Goal: Task Accomplishment & Management: Manage account settings

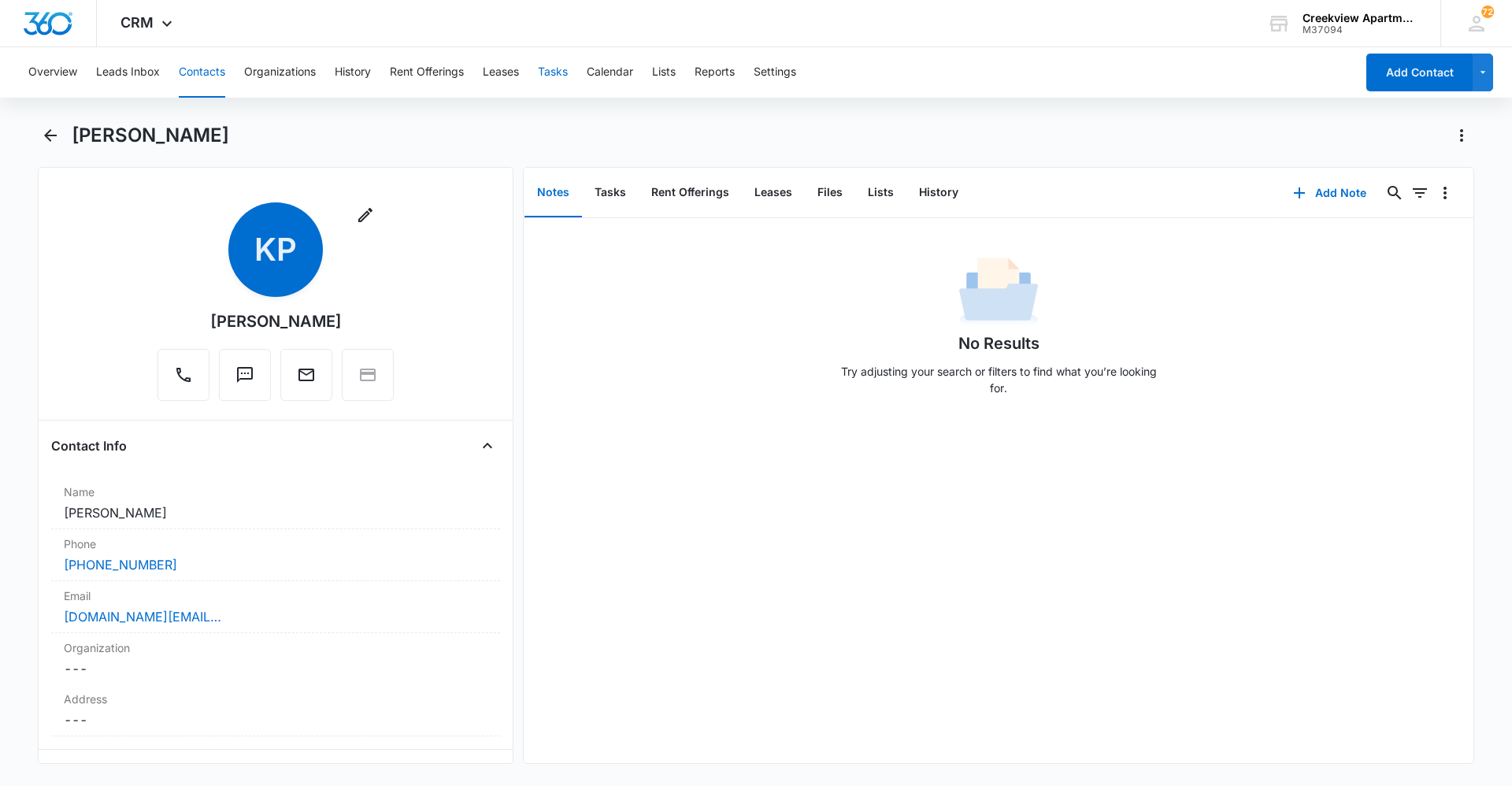
click at [549, 70] on button "Tasks" at bounding box center [553, 72] width 30 height 50
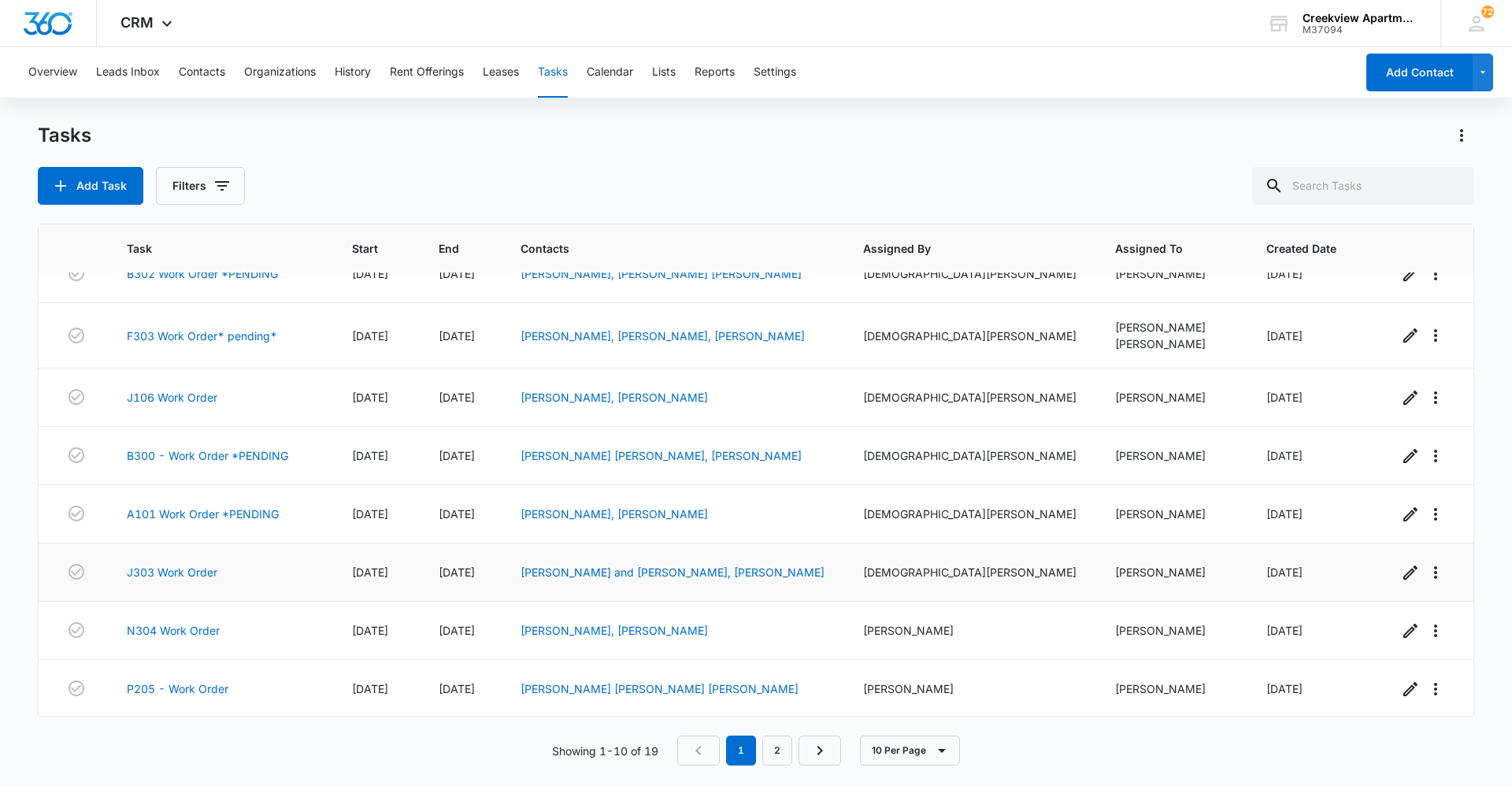
scroll to position [154, 0]
click at [788, 540] on link "2" at bounding box center [777, 751] width 30 height 30
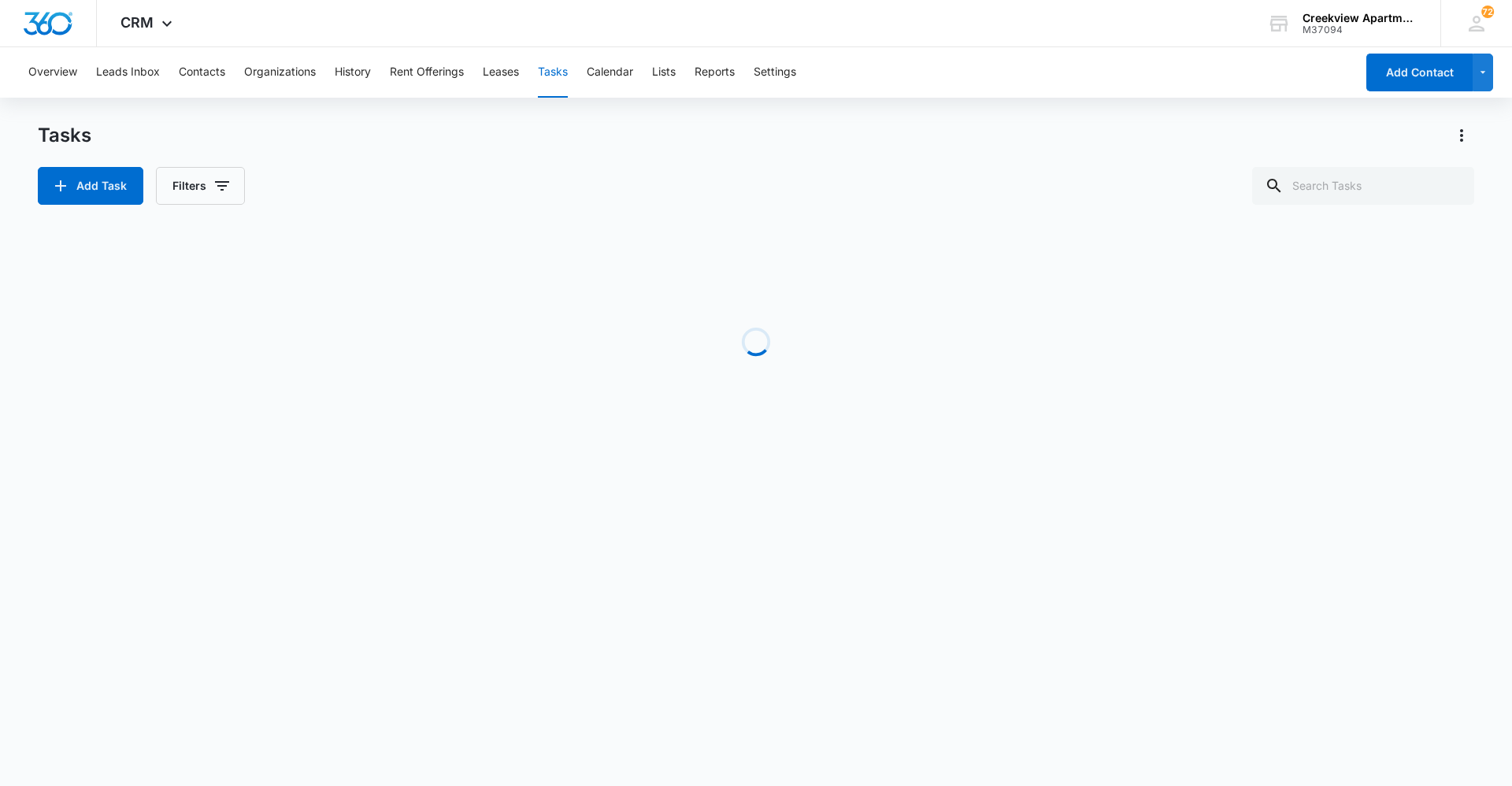
scroll to position [81, 0]
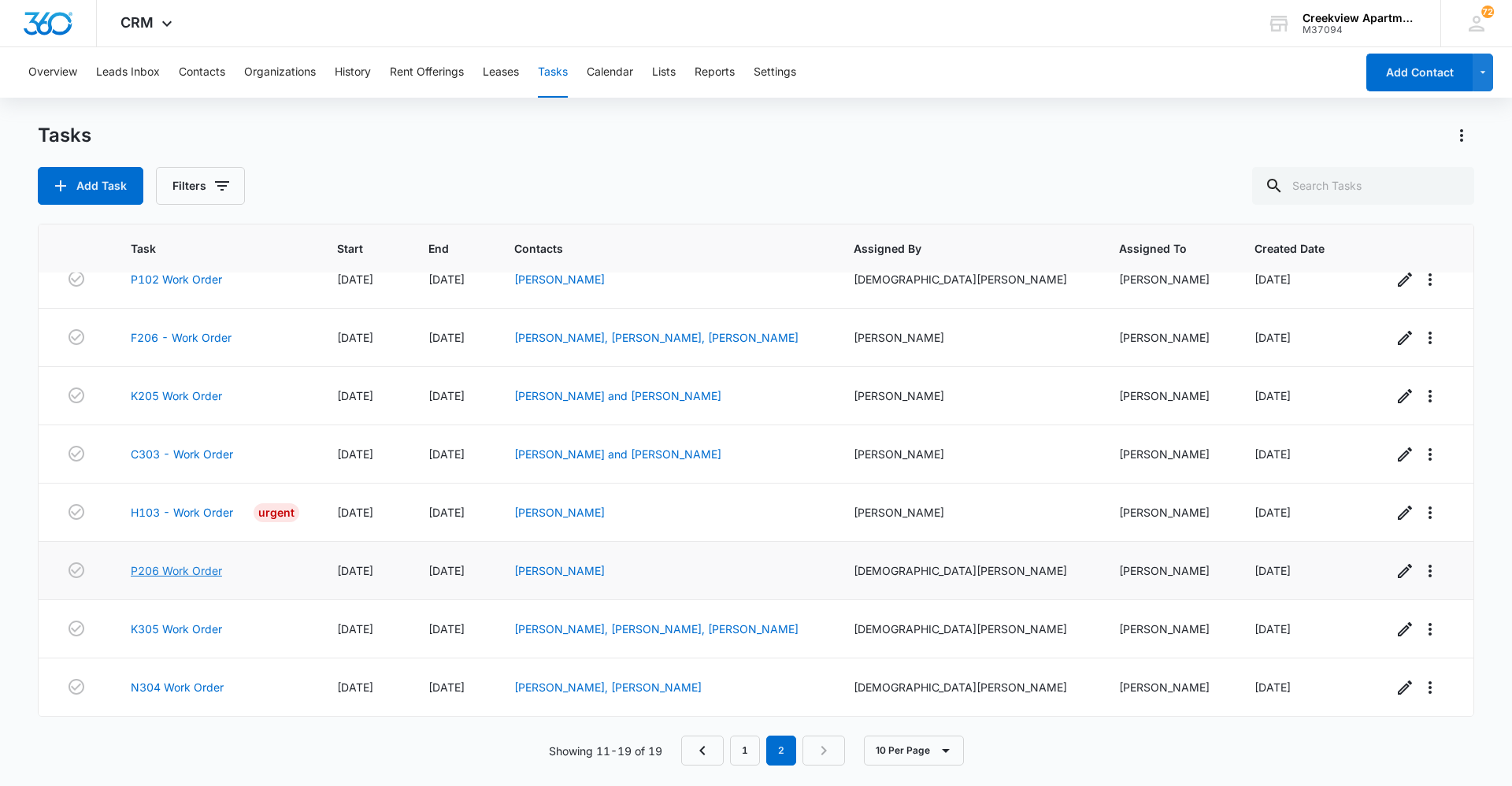
click at [220, 540] on link "P206 Work Order" at bounding box center [176, 570] width 92 height 17
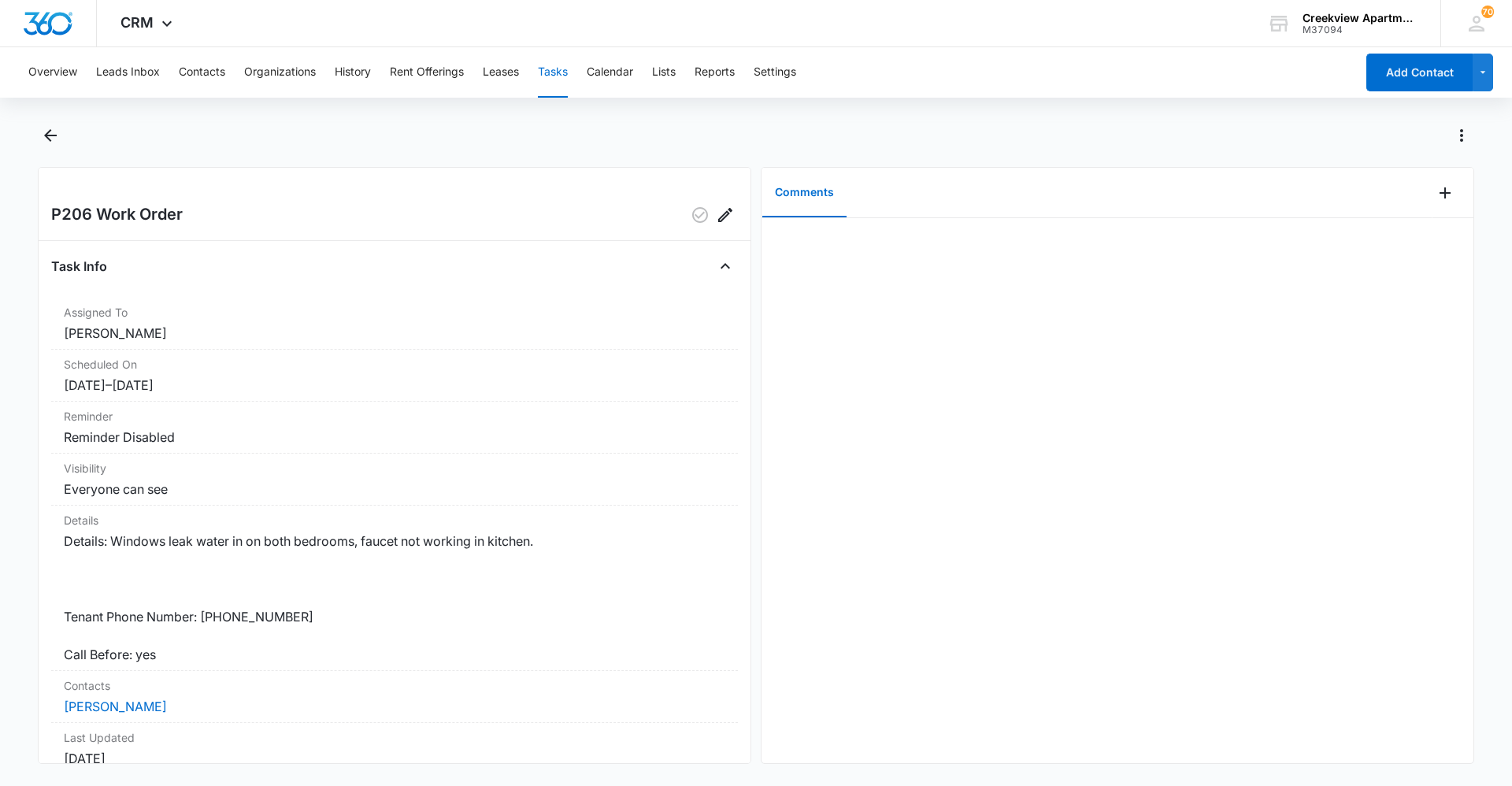
click at [1351, 470] on div at bounding box center [1117, 491] width 712 height 545
click at [201, 71] on button "Contacts" at bounding box center [202, 72] width 46 height 50
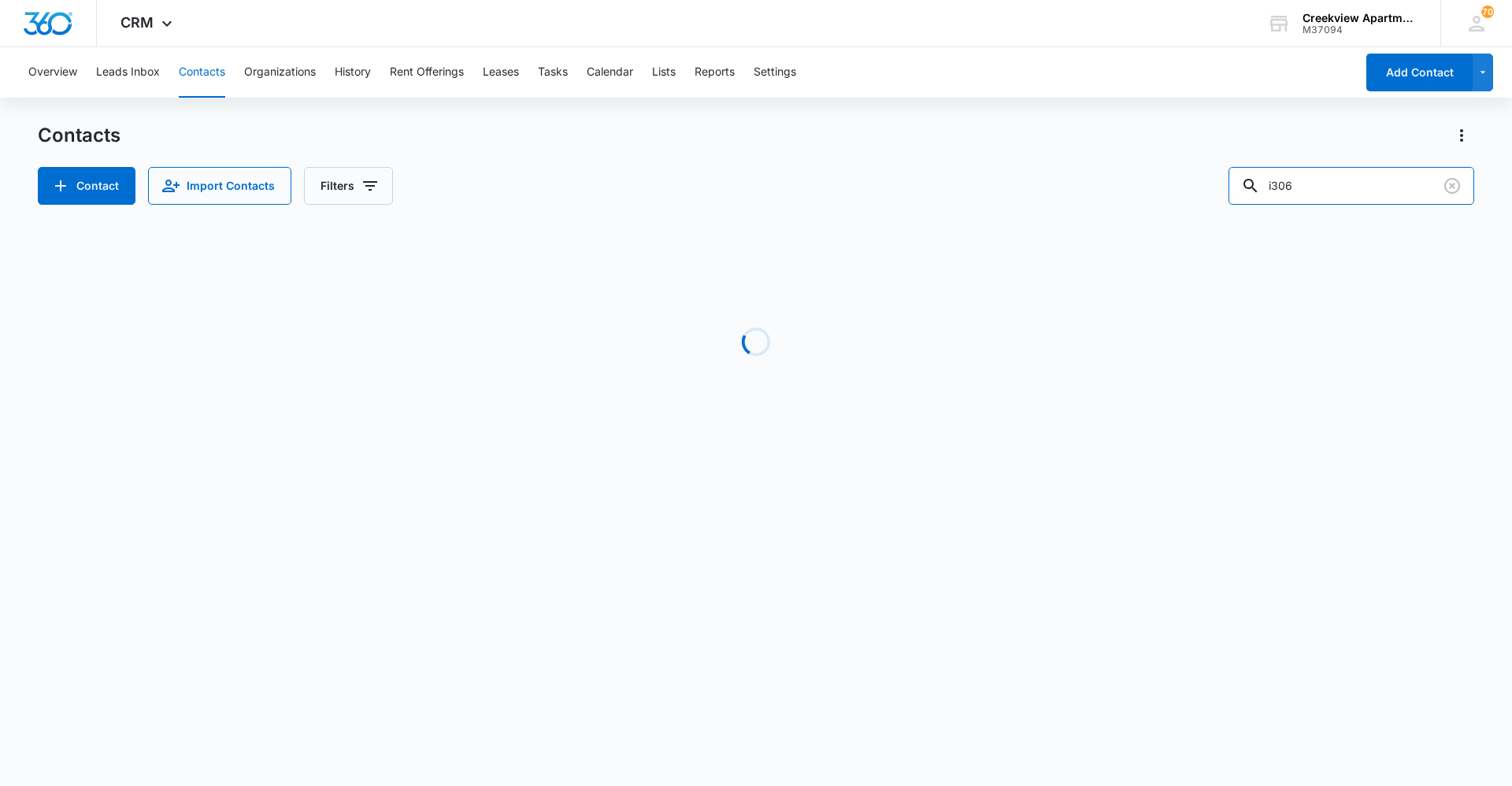
drag, startPoint x: 1314, startPoint y: 198, endPoint x: 1221, endPoint y: 195, distance: 93.0
click at [1221, 195] on div "Contact Import Contacts Filters i306" at bounding box center [756, 186] width 1437 height 37
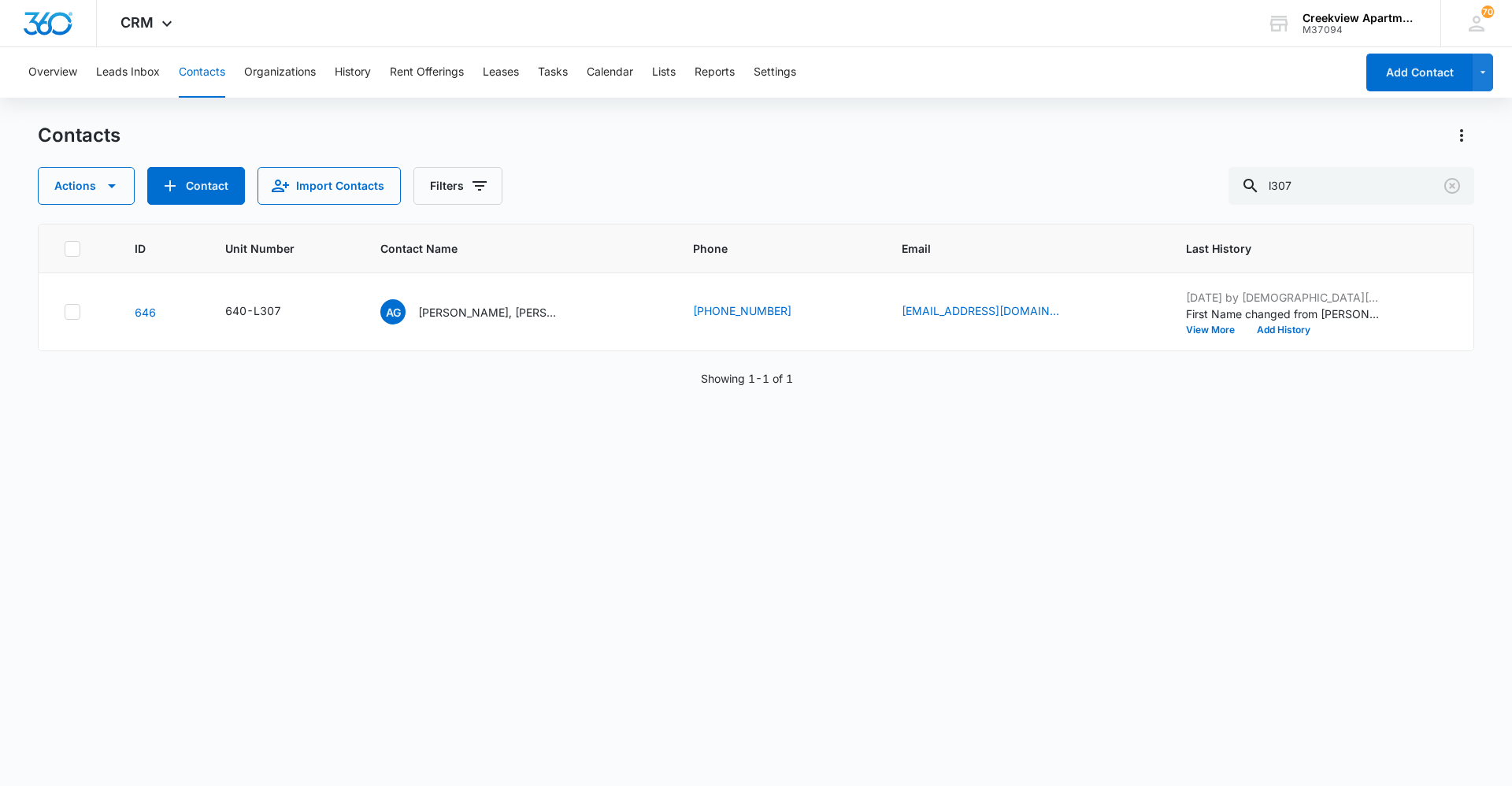
click at [729, 500] on div "ID Unit Number Contact Name Phone Email Last History 646 640-L307 AG Alfonso Gr…" at bounding box center [756, 494] width 1437 height 542
click at [1148, 454] on div "ID Unit Number Contact Name Phone Email Last History 646 640-L307 AG Alfonso Gr…" at bounding box center [756, 494] width 1437 height 542
click at [1323, 622] on div "ID Unit Number Contact Name Phone Email Last History 646 640-L307 AG Alfonso Gr…" at bounding box center [756, 494] width 1437 height 542
click at [1322, 502] on div "ID Unit Number Contact Name Phone Email Last History 646 640-L307 AG Alfonso Gr…" at bounding box center [756, 494] width 1437 height 542
click at [1122, 563] on div "ID Unit Number Contact Name Phone Email Last History 646 640-L307 AG Alfonso Gr…" at bounding box center [756, 494] width 1437 height 542
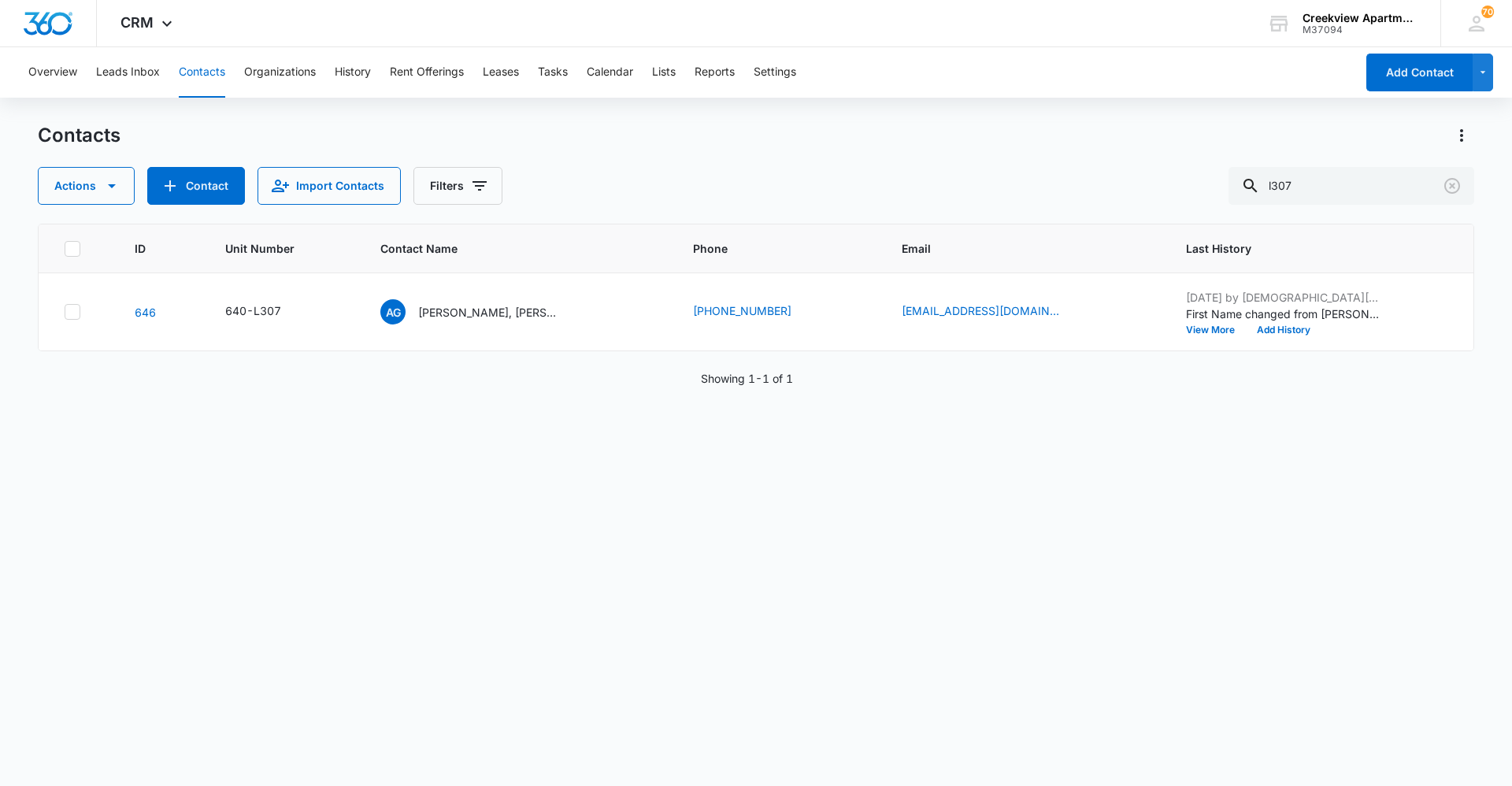
click at [281, 677] on div "ID Unit Number Contact Name Phone Email Last History 646 640-L307 AG Alfonso Gr…" at bounding box center [756, 494] width 1437 height 542
click at [1082, 518] on div "ID Unit Number Contact Name Phone Email Last History 646 640-L307 AG Alfonso Gr…" at bounding box center [756, 494] width 1437 height 542
click at [859, 741] on div "ID Unit Number Contact Name Phone Email Last History 646 640-L307 AG Alfonso Gr…" at bounding box center [756, 494] width 1437 height 542
click at [808, 535] on div "ID Unit Number Contact Name Phone Email Last History 646 640-L307 AG Alfonso Gr…" at bounding box center [756, 494] width 1437 height 542
click at [184, 82] on button "Contacts" at bounding box center [202, 72] width 46 height 50
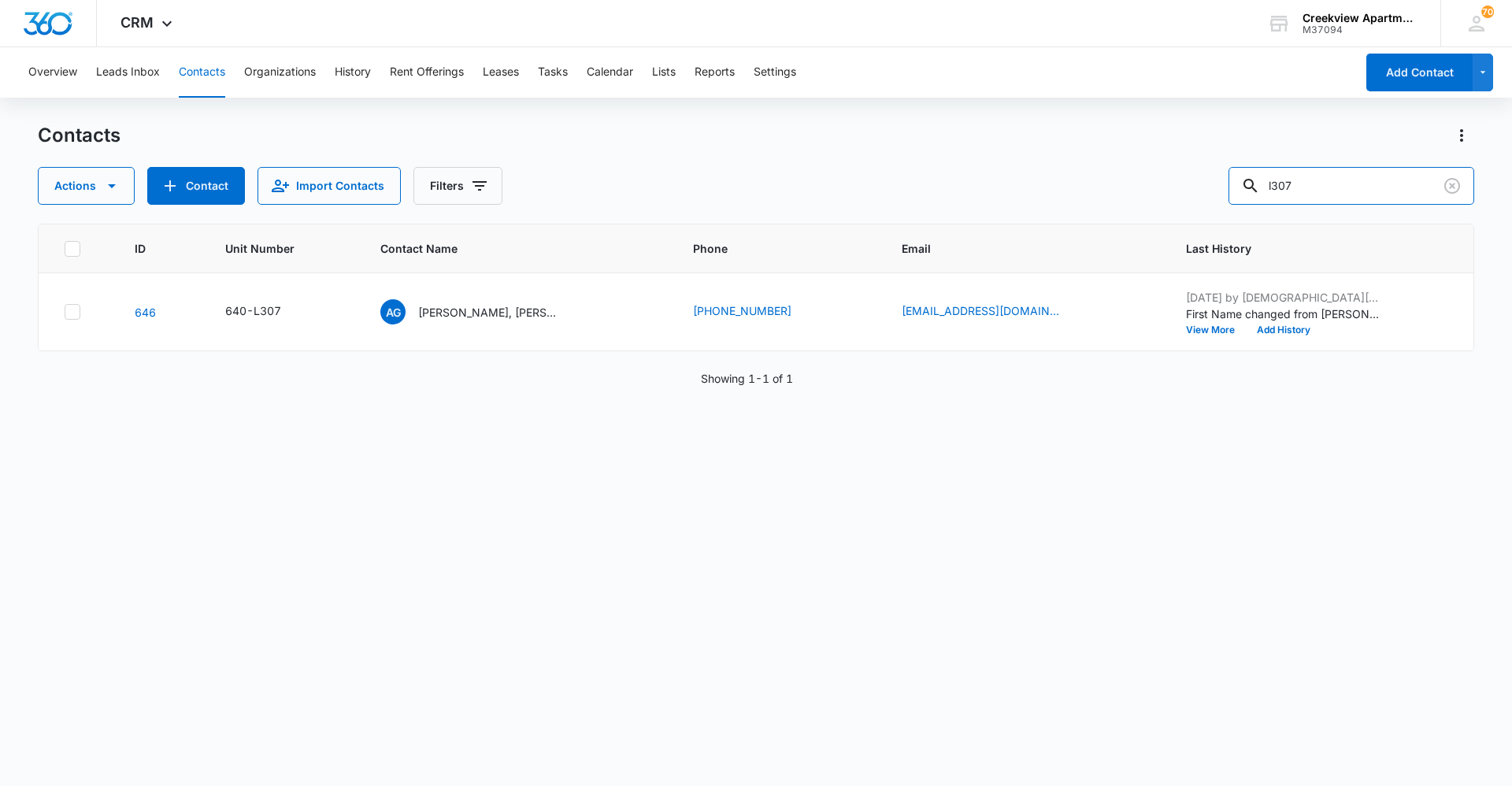
drag, startPoint x: 1258, startPoint y: 178, endPoint x: 1237, endPoint y: 181, distance: 21.2
click at [1237, 181] on div "Actions Contact Import Contacts Filters l307" at bounding box center [756, 186] width 1437 height 37
type input "p102"
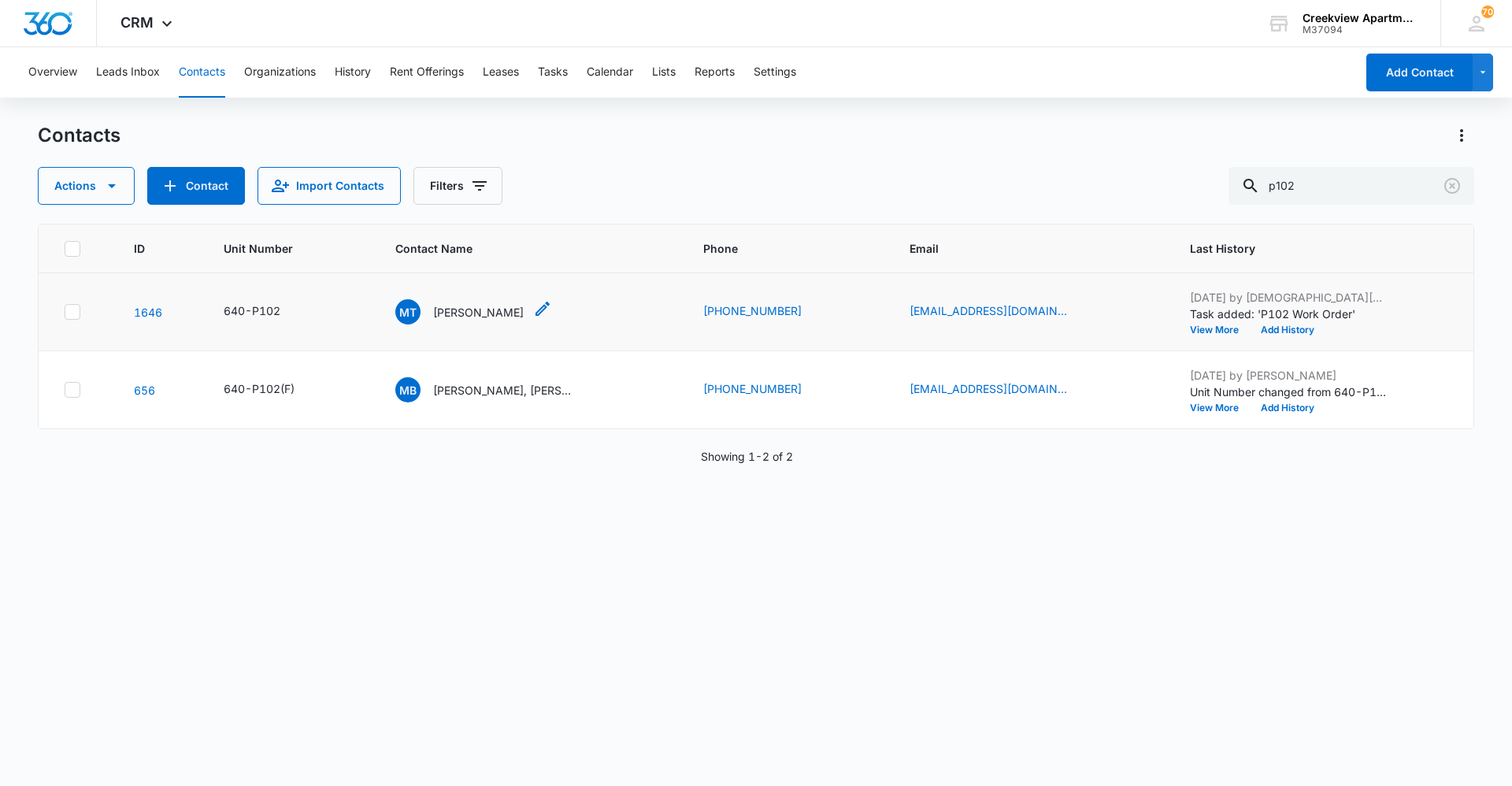
click at [450, 313] on p "[PERSON_NAME]" at bounding box center [479, 312] width 91 height 17
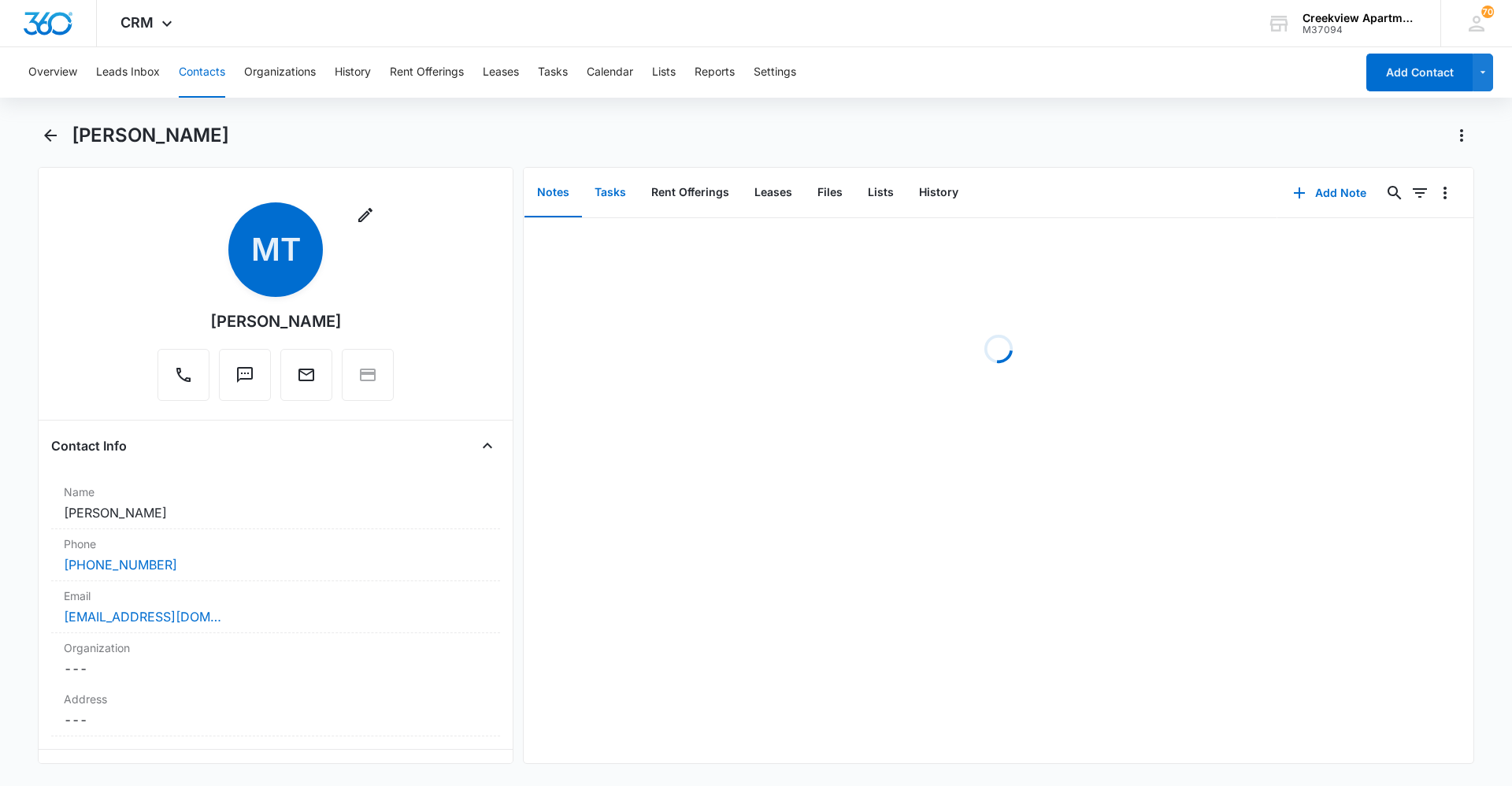
click at [631, 190] on button "Tasks" at bounding box center [611, 193] width 57 height 49
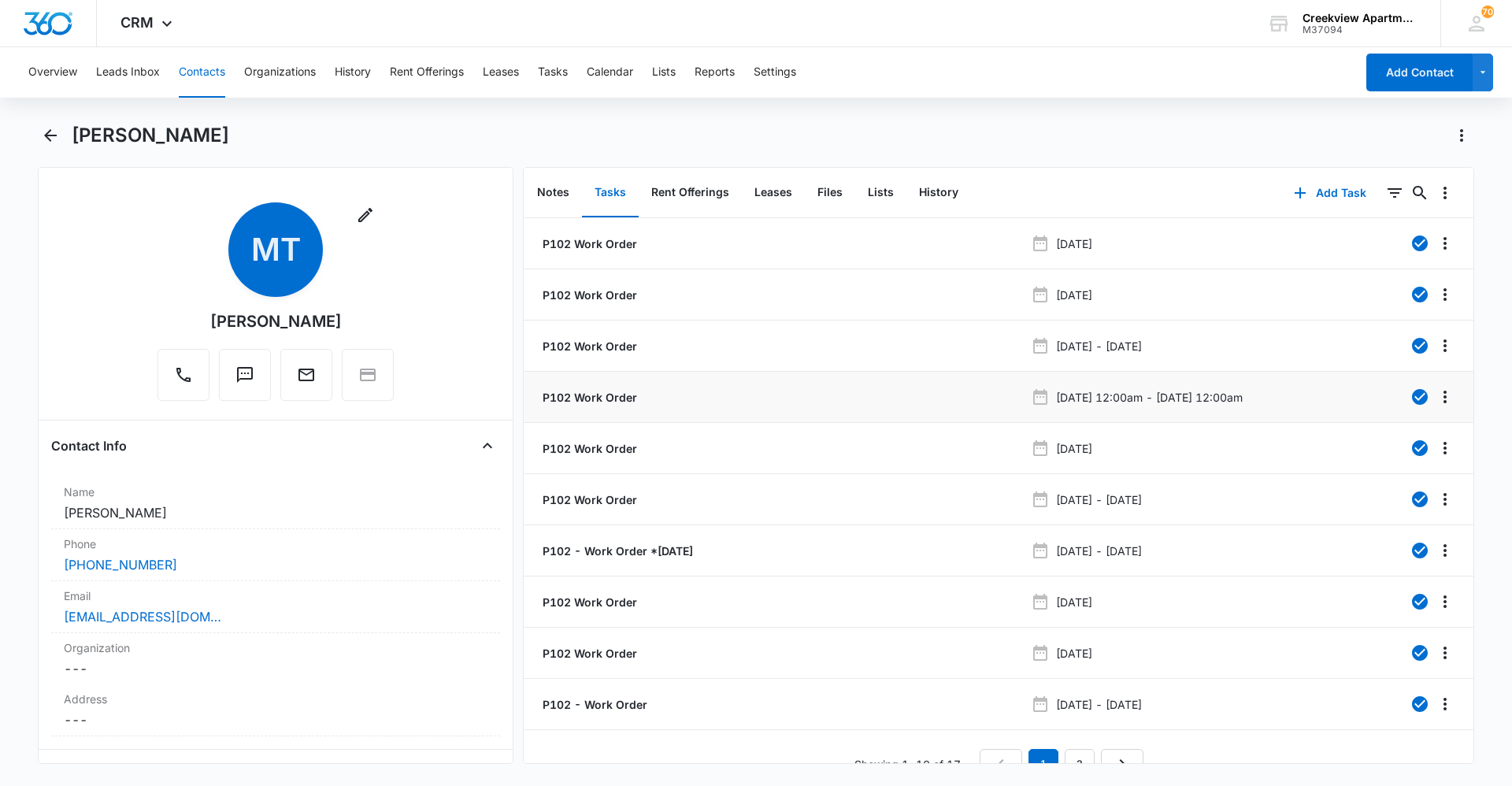
scroll to position [28, 0]
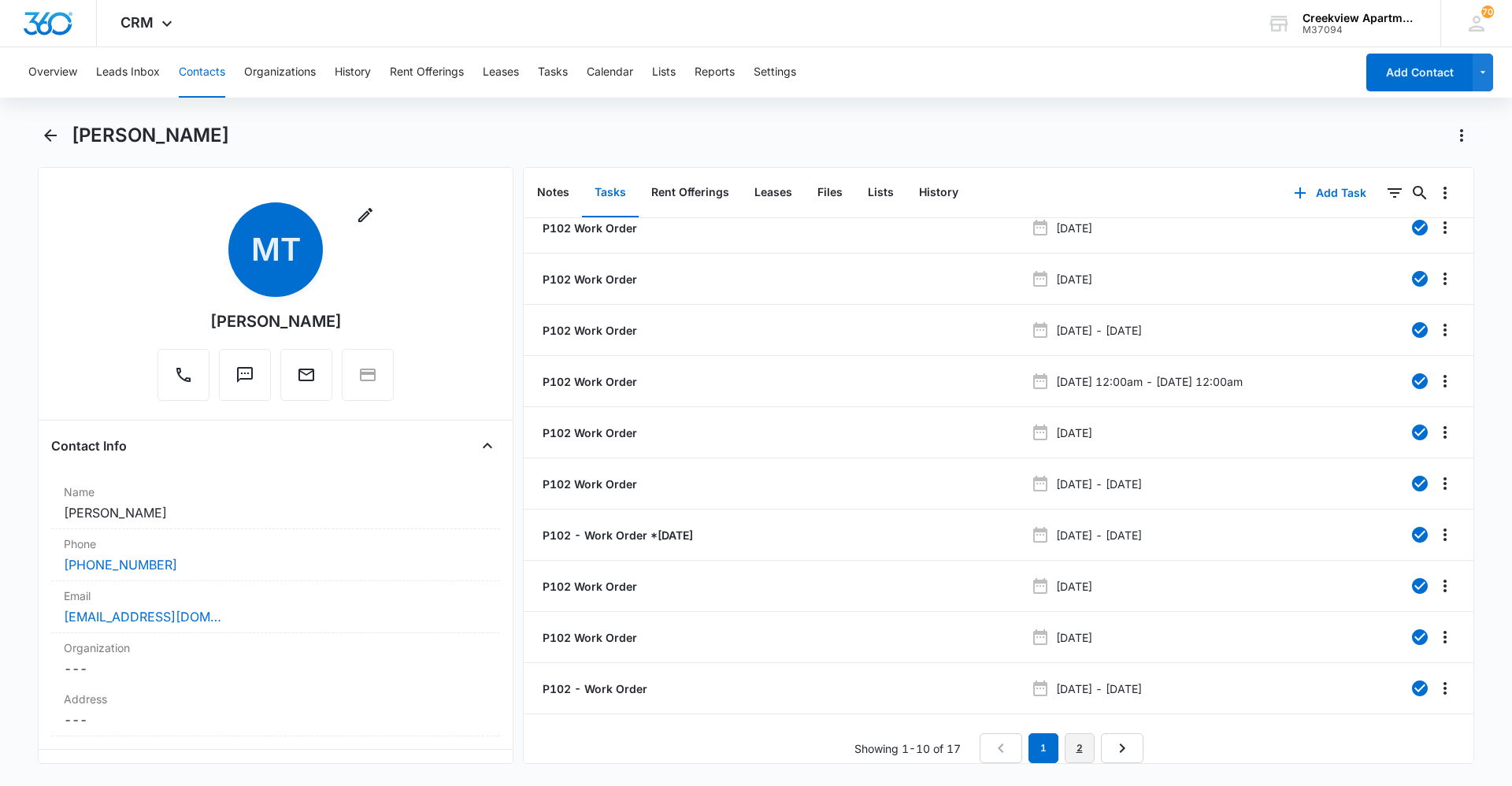
click at [1080, 740] on link "2" at bounding box center [1080, 748] width 30 height 30
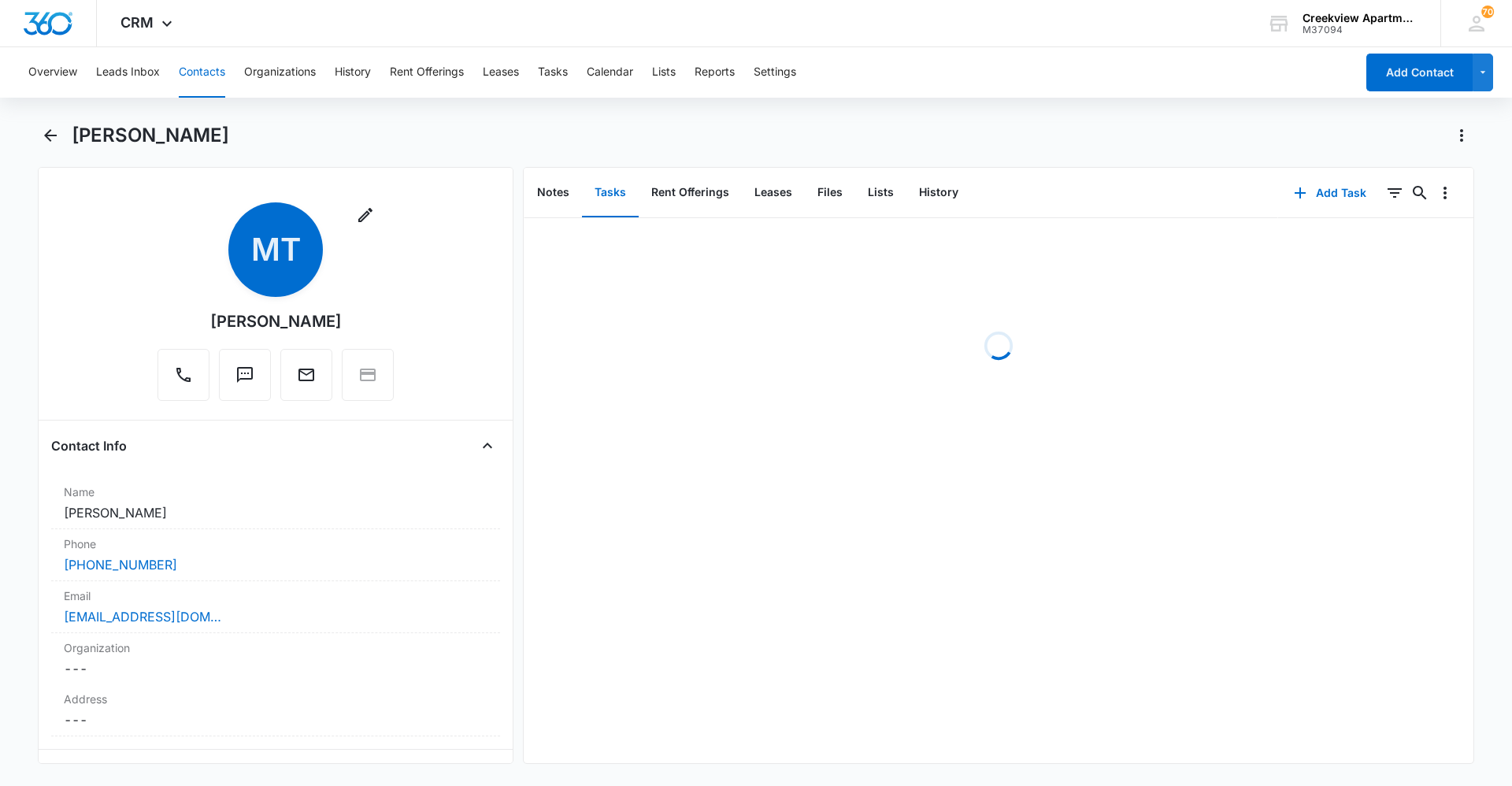
scroll to position [0, 0]
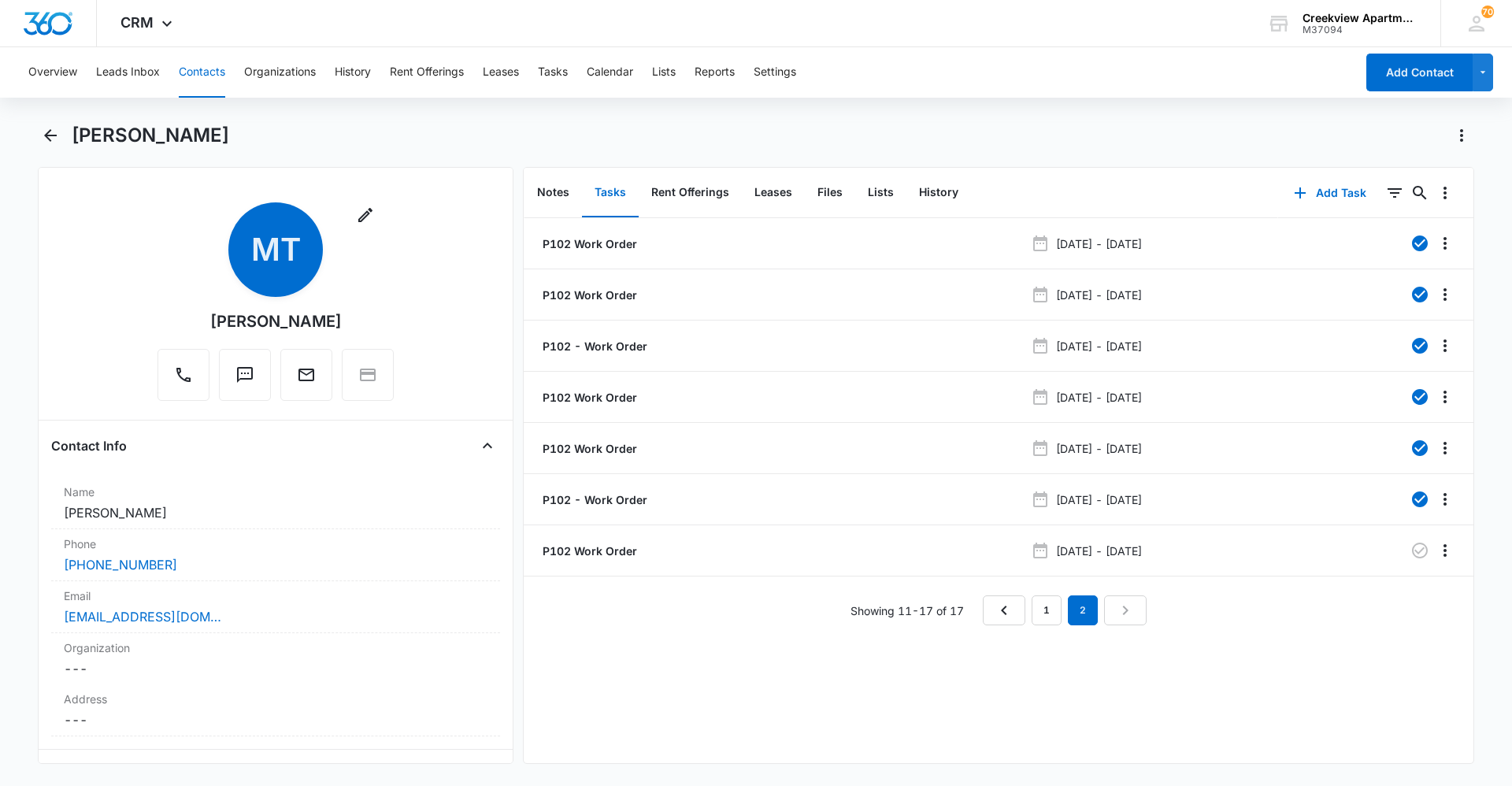
drag, startPoint x: 756, startPoint y: 714, endPoint x: 744, endPoint y: 721, distance: 13.9
click at [756, 714] on div "P102 Work Order May 2, 2025 - May 5, 2025 P102 Work Order Jun 19, 2025 - Jun 20…" at bounding box center [999, 491] width 950 height 545
click at [756, 742] on div "P102 Work Order May 2, 2025 - May 5, 2025 P102 Work Order Jun 19, 2025 - Jun 20…" at bounding box center [999, 491] width 950 height 545
click at [831, 734] on div "P102 Work Order May 2, 2025 - May 5, 2025 P102 Work Order Jun 19, 2025 - Jun 20…" at bounding box center [999, 491] width 950 height 545
click at [746, 643] on div "P102 Work Order May 2, 2025 - May 5, 2025 P102 Work Order Jun 19, 2025 - Jun 20…" at bounding box center [999, 491] width 950 height 545
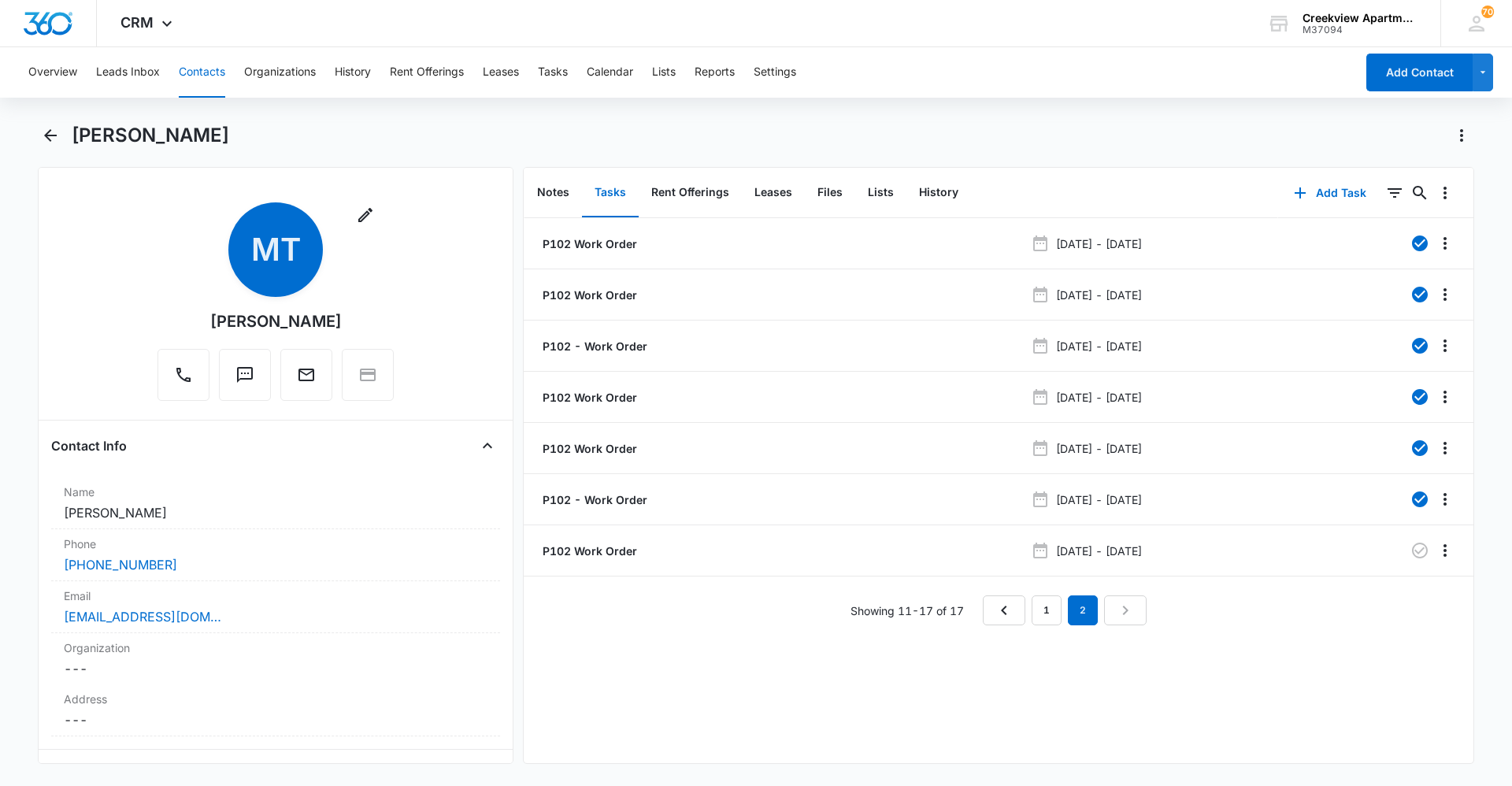
click at [769, 736] on div "P102 Work Order May 2, 2025 - May 5, 2025 P102 Work Order Jun 19, 2025 - Jun 20…" at bounding box center [999, 491] width 950 height 545
click at [651, 658] on div "P102 Work Order May 2, 2025 - May 5, 2025 P102 Work Order Jun 19, 2025 - Jun 20…" at bounding box center [999, 491] width 950 height 545
click at [700, 663] on div "P102 Work Order May 2, 2025 - May 5, 2025 P102 Work Order Jun 19, 2025 - Jun 20…" at bounding box center [999, 491] width 950 height 545
click at [740, 665] on div "P102 Work Order May 2, 2025 - May 5, 2025 P102 Work Order Jun 19, 2025 - Jun 20…" at bounding box center [999, 491] width 950 height 545
click at [851, 694] on div "P102 Work Order May 2, 2025 - May 5, 2025 P102 Work Order Jun 19, 2025 - Jun 20…" at bounding box center [999, 491] width 950 height 545
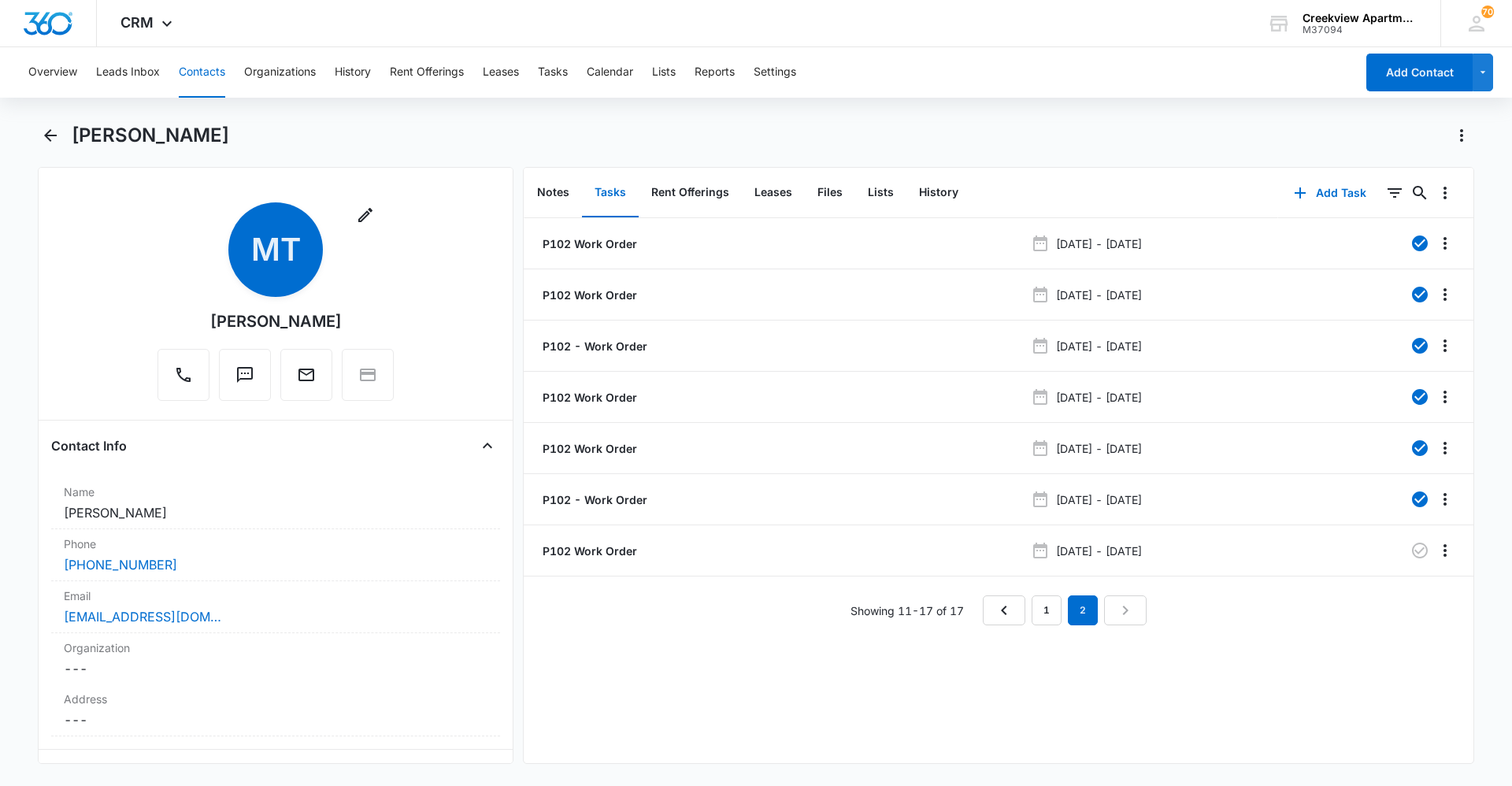
click at [983, 733] on div "P102 Work Order May 2, 2025 - May 5, 2025 P102 Work Order Jun 19, 2025 - Jun 20…" at bounding box center [999, 491] width 950 height 545
click at [624, 631] on div "P102 Work Order May 2, 2025 - May 5, 2025 P102 Work Order Jun 19, 2025 - Jun 20…" at bounding box center [999, 491] width 950 height 545
click at [670, 722] on div "P102 Work Order May 2, 2025 - May 5, 2025 P102 Work Order Jun 19, 2025 - Jun 20…" at bounding box center [999, 491] width 950 height 545
click at [632, 686] on div "P102 Work Order May 2, 2025 - May 5, 2025 P102 Work Order Jun 19, 2025 - Jun 20…" at bounding box center [999, 491] width 950 height 545
drag, startPoint x: 784, startPoint y: 768, endPoint x: 755, endPoint y: 773, distance: 29.4
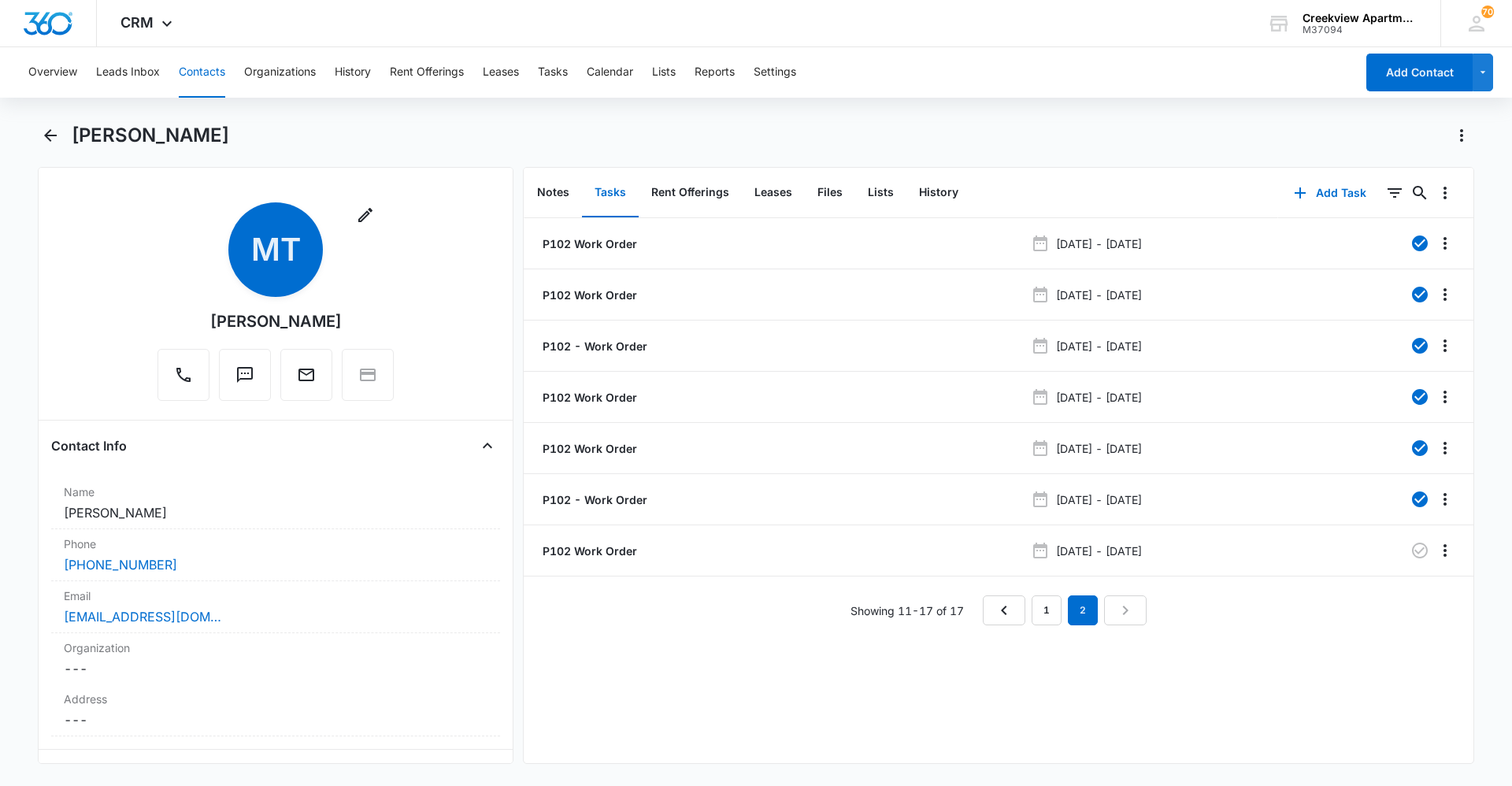
click at [777, 769] on div "Marilyn Tilton Remove MT Marilyn Tilton Contact Info Name Cancel Save Changes M…" at bounding box center [756, 453] width 1437 height 660
click at [631, 706] on div "P102 Work Order May 2, 2025 - May 5, 2025 P102 Work Order Jun 19, 2025 - Jun 20…" at bounding box center [999, 491] width 950 height 545
click at [717, 736] on div "P102 Work Order May 2, 2025 - May 5, 2025 P102 Work Order Jun 19, 2025 - Jun 20…" at bounding box center [999, 491] width 950 height 545
click at [193, 81] on button "Contacts" at bounding box center [202, 72] width 46 height 50
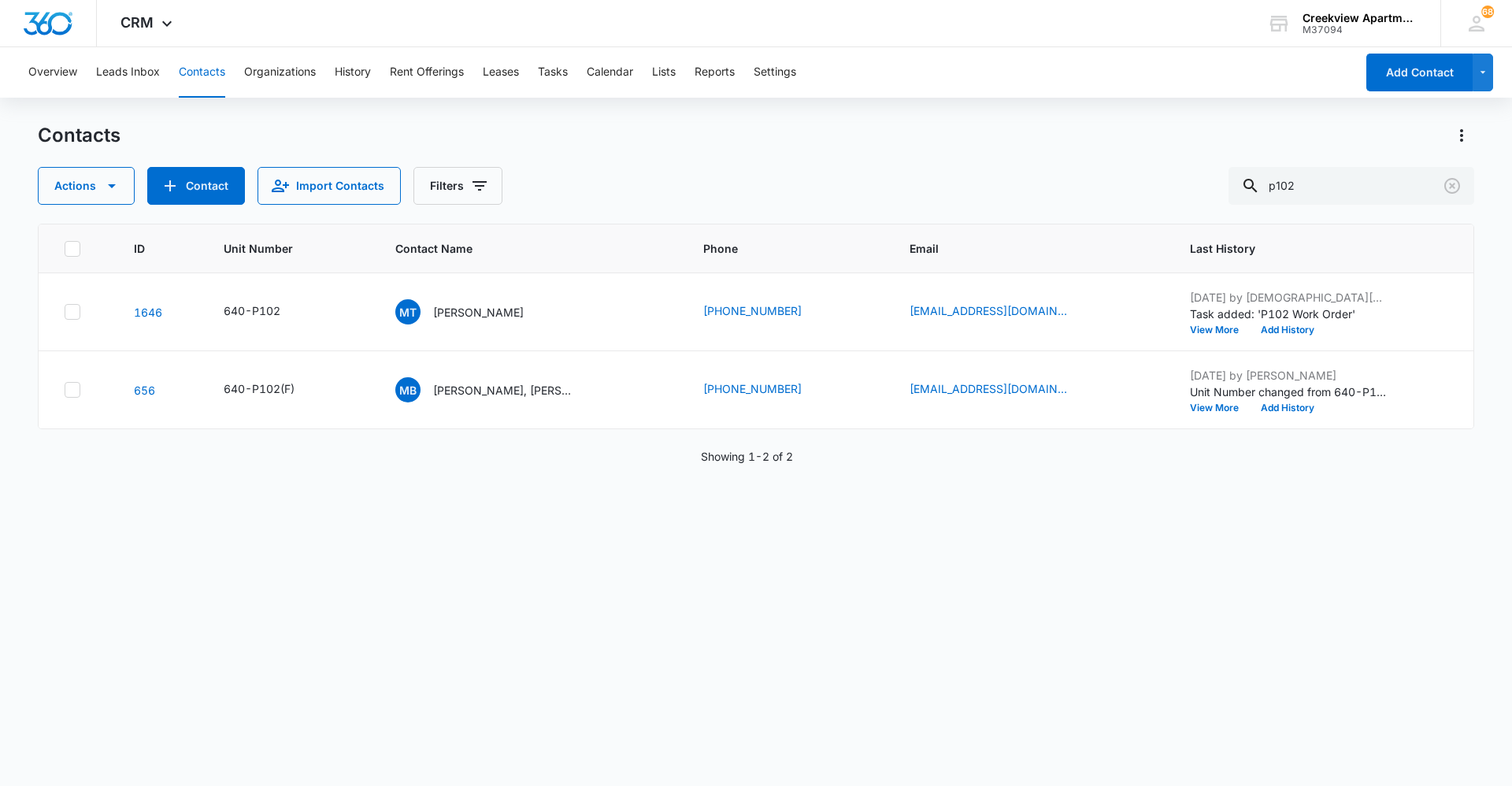
click at [812, 753] on div "ID Unit Number Contact Name Phone Email Last History 1646 640-P102 MT [PERSON_N…" at bounding box center [756, 494] width 1437 height 542
click at [867, 688] on div "ID Unit Number Contact Name Phone Email Last History 1646 640-P102 MT [PERSON_N…" at bounding box center [756, 494] width 1437 height 542
click at [861, 749] on div "ID Unit Number Contact Name Phone Email Last History 1646 640-P102 MT [PERSON_N…" at bounding box center [756, 494] width 1437 height 542
click at [1119, 663] on div "ID Unit Number Contact Name Phone Email Last History 1646 640-P102 MT [PERSON_N…" at bounding box center [756, 494] width 1437 height 542
click at [1040, 592] on div "ID Unit Number Contact Name Phone Email Last History 1646 640-P102 MT [PERSON_N…" at bounding box center [756, 494] width 1437 height 542
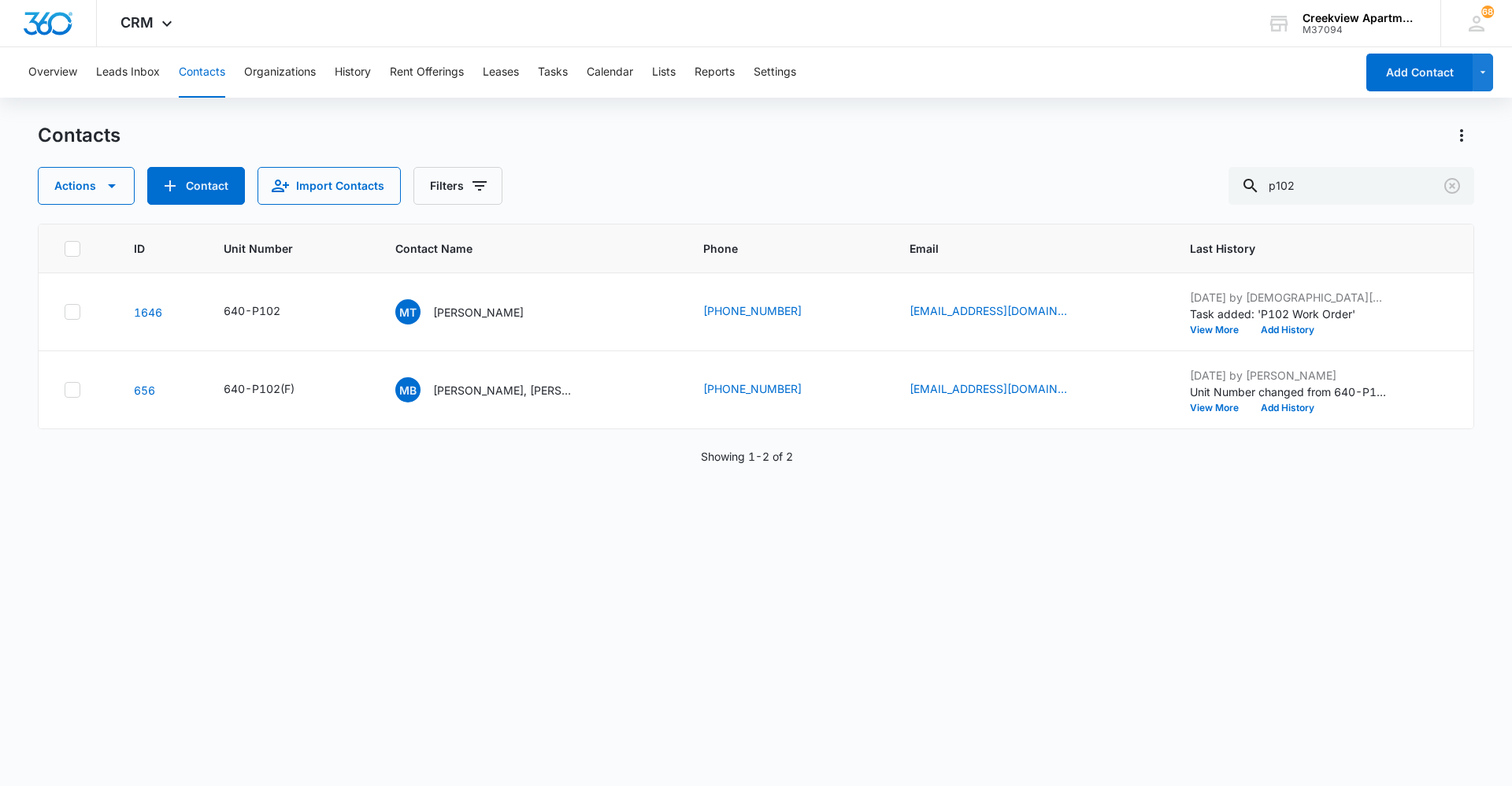
click at [1233, 513] on div "ID Unit Number Contact Name Phone Email Last History 1646 640-P102 MT [PERSON_N…" at bounding box center [756, 494] width 1437 height 542
click at [934, 565] on div "ID Unit Number Contact Name Phone Email Last History 1646 640-P102 MT [PERSON_N…" at bounding box center [756, 494] width 1437 height 542
drag, startPoint x: 1193, startPoint y: 508, endPoint x: 1181, endPoint y: 500, distance: 14.4
click at [1193, 508] on div "ID Unit Number Contact Name Phone Email Last History 1646 640-P102 MT [PERSON_N…" at bounding box center [756, 494] width 1437 height 542
drag, startPoint x: 868, startPoint y: 768, endPoint x: 801, endPoint y: 774, distance: 67.3
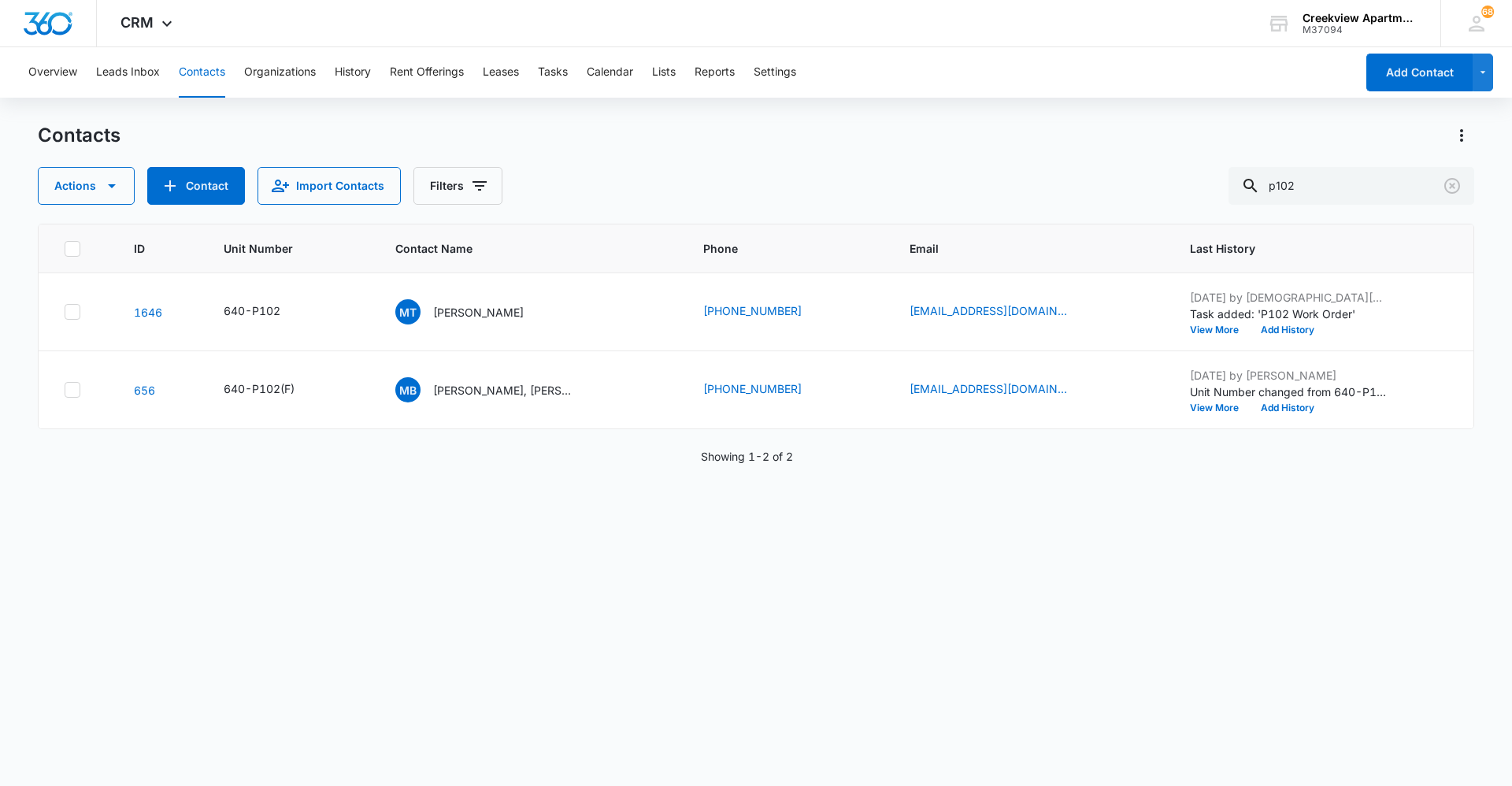
click at [868, 768] on div "Contacts Actions Contact Import Contacts Filters p102 ID Unit Number Contact Na…" at bounding box center [756, 454] width 1437 height 662
click at [682, 688] on div "ID Unit Number Contact Name Phone Email Last History 1646 640-P102 MT [PERSON_N…" at bounding box center [756, 494] width 1437 height 542
click at [558, 570] on div "ID Unit Number Contact Name Phone Email Last History 1646 640-P102 MT [PERSON_N…" at bounding box center [756, 494] width 1437 height 542
click at [1120, 630] on div "ID Unit Number Contact Name Phone Email Last History 1646 640-P102 MT [PERSON_N…" at bounding box center [756, 494] width 1437 height 542
drag, startPoint x: 727, startPoint y: 603, endPoint x: 711, endPoint y: 601, distance: 16.1
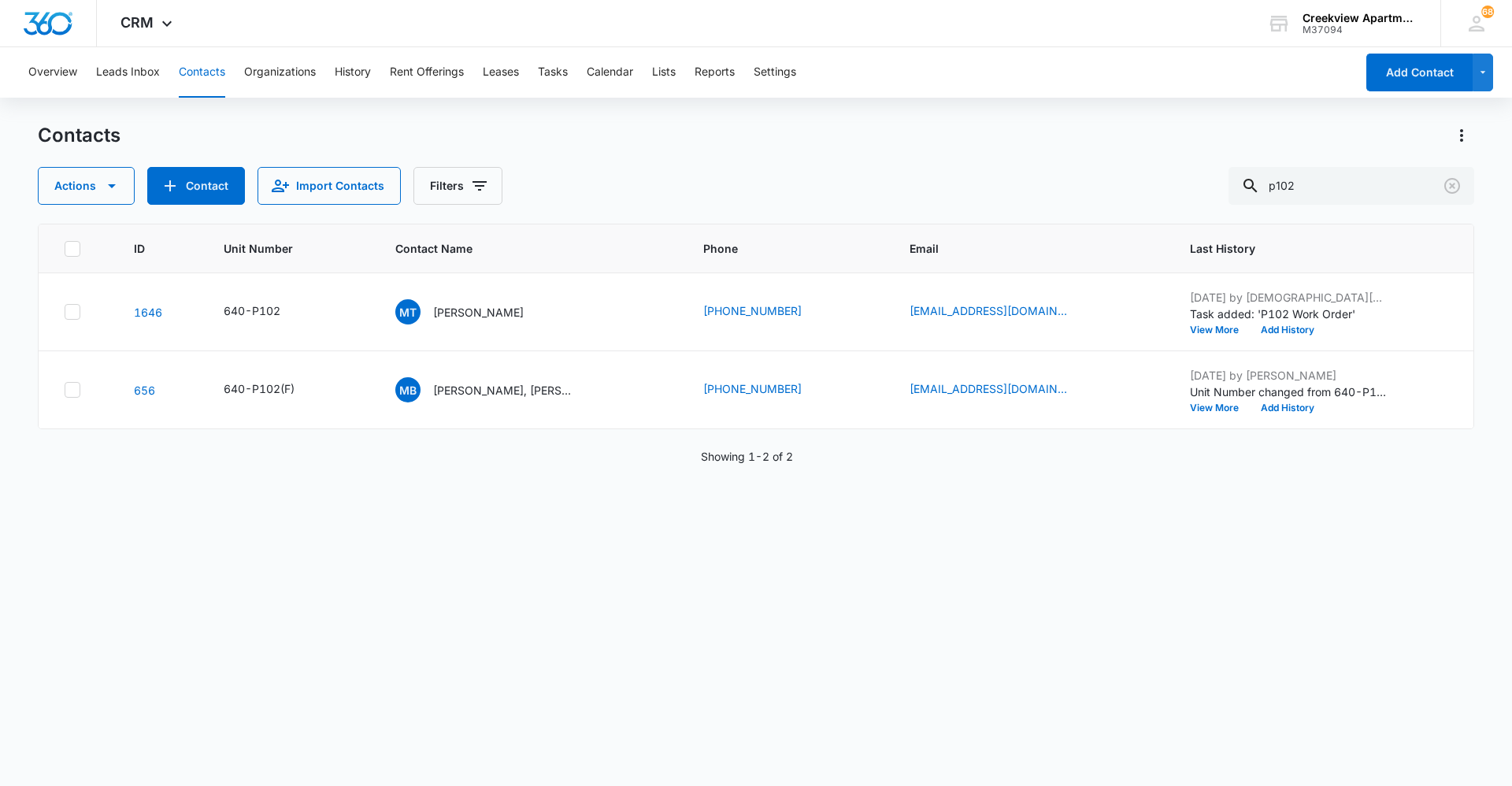
click at [727, 603] on div "ID Unit Number Contact Name Phone Email Last History 1646 640-P102 MT [PERSON_N…" at bounding box center [756, 494] width 1437 height 542
click at [1093, 555] on div "ID Unit Number Contact Name Phone Email Last History 1646 640-P102 MT [PERSON_N…" at bounding box center [756, 494] width 1437 height 542
click at [1184, 509] on div "ID Unit Number Contact Name Phone Email Last History 1646 640-P102 MT [PERSON_N…" at bounding box center [756, 494] width 1437 height 542
click at [954, 760] on div "ID Unit Number Contact Name Phone Email Last History 1646 640-P102 MT [PERSON_N…" at bounding box center [756, 494] width 1437 height 542
click at [1192, 580] on div "ID Unit Number Contact Name Phone Email Last History 1646 640-P102 MT [PERSON_N…" at bounding box center [756, 494] width 1437 height 542
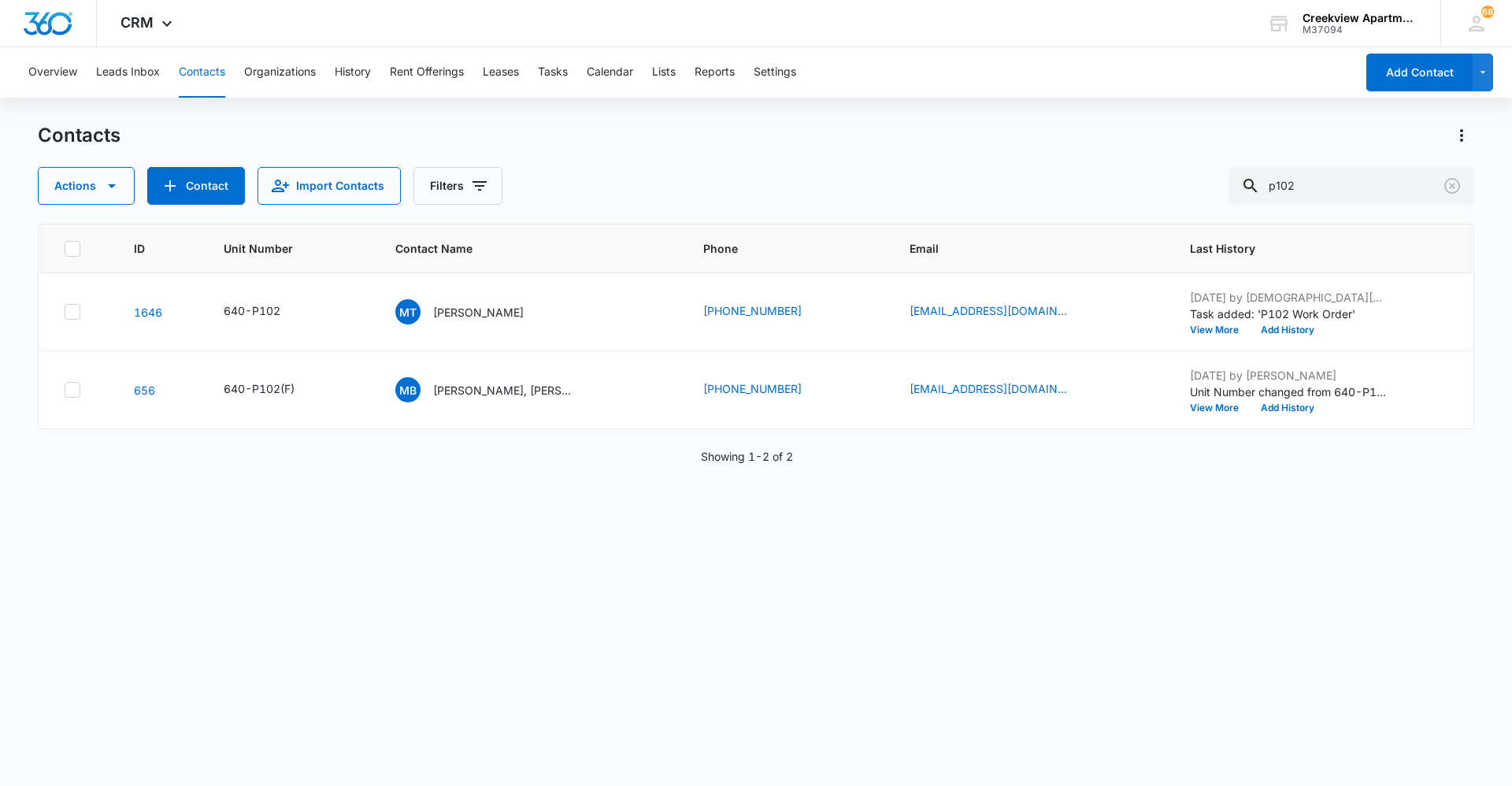
click at [1072, 589] on div "ID Unit Number Contact Name Phone Email Last History 1646 640-P102 MT [PERSON_N…" at bounding box center [756, 494] width 1437 height 542
click at [136, 537] on div "ID Unit Number Contact Name Phone Email Last History 1646 640-P102 MT [PERSON_N…" at bounding box center [756, 494] width 1437 height 542
click at [199, 88] on button "Contacts" at bounding box center [202, 72] width 46 height 50
drag, startPoint x: 1295, startPoint y: 181, endPoint x: 1237, endPoint y: 191, distance: 58.9
click at [1237, 191] on div "Actions Contact Import Contacts Filters p102" at bounding box center [756, 186] width 1437 height 37
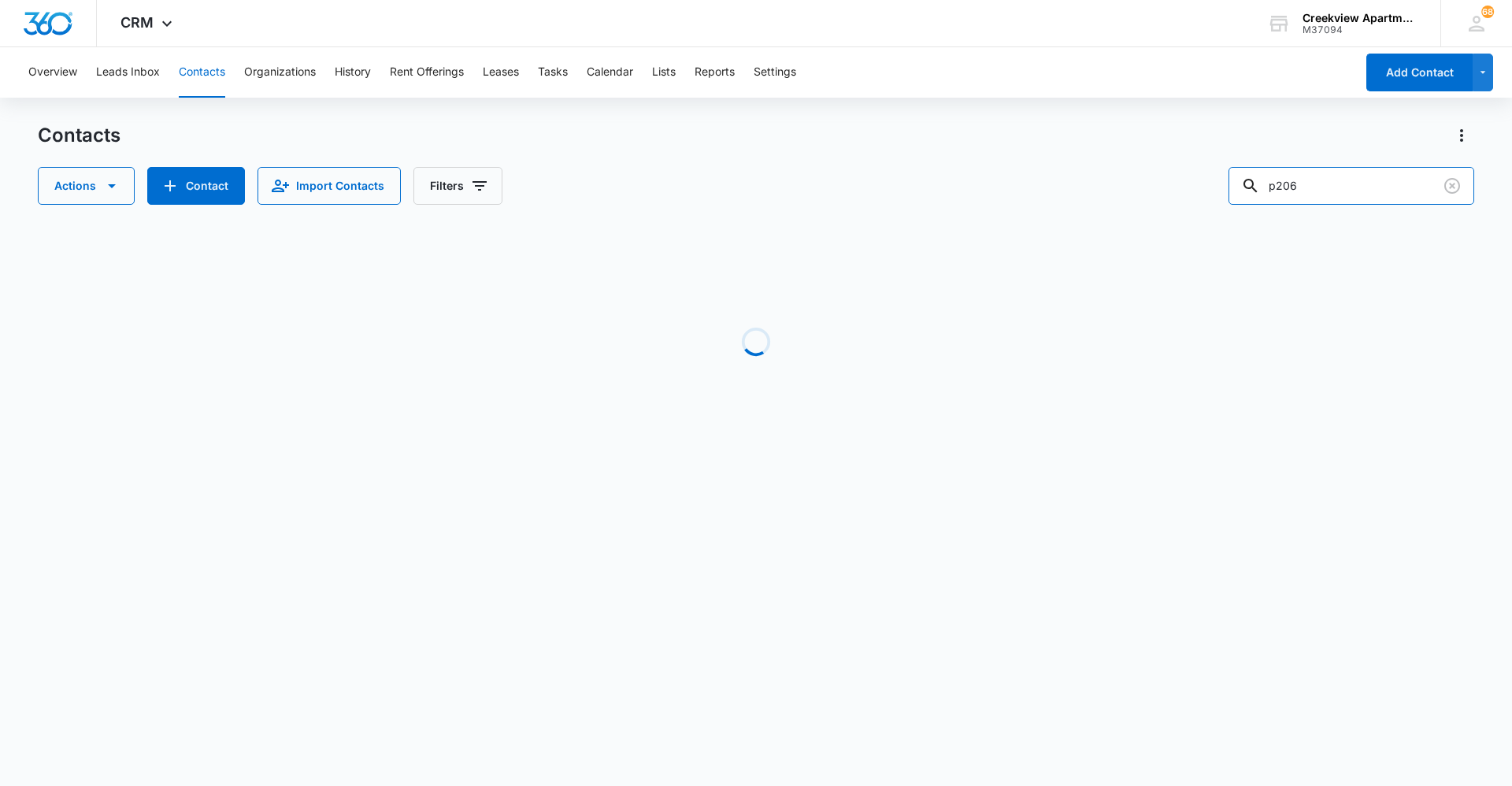
type input "p206"
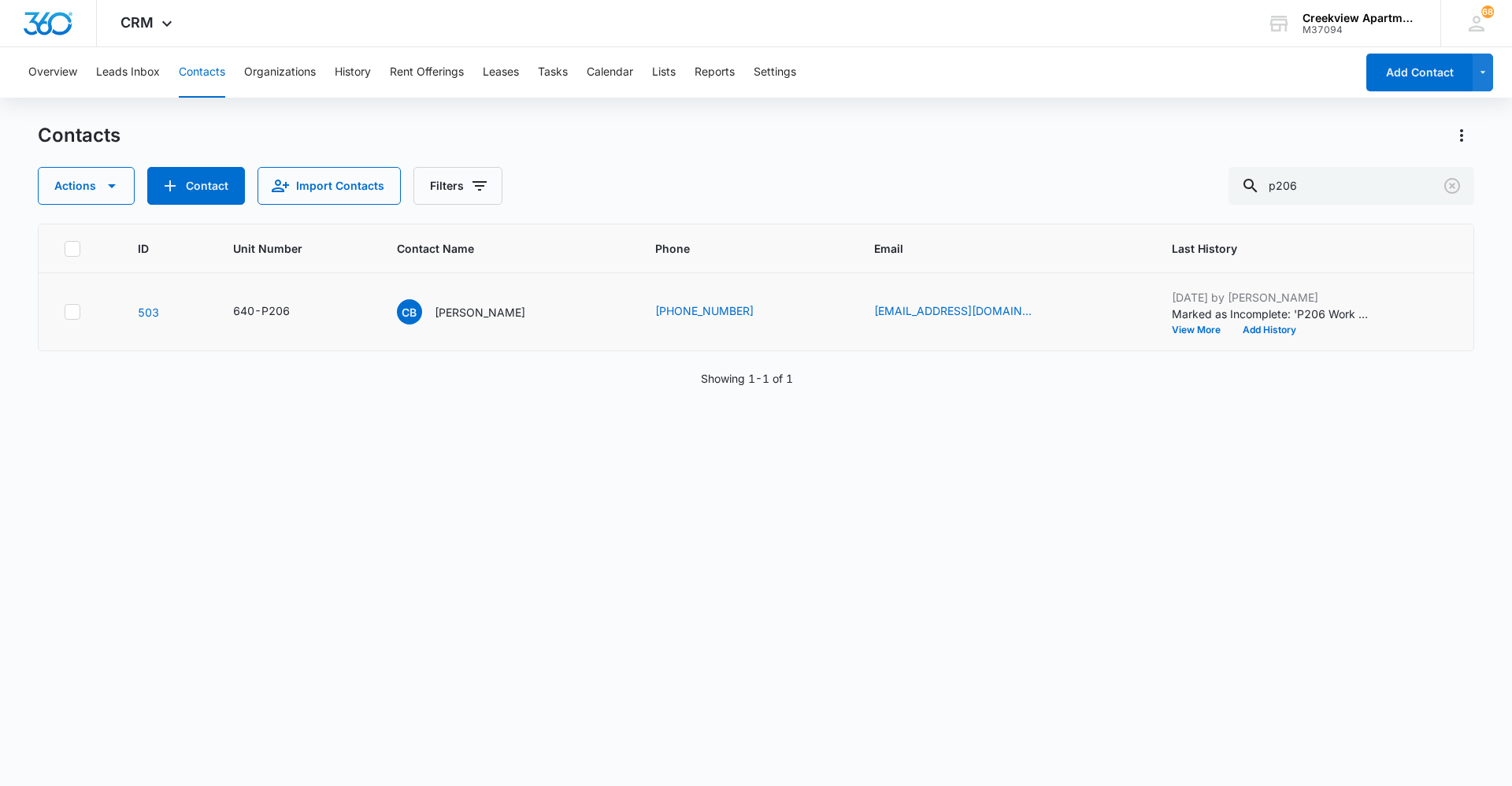
click at [454, 297] on td "CB [PERSON_NAME]" at bounding box center [507, 311] width 258 height 78
click at [455, 313] on p "[PERSON_NAME]" at bounding box center [480, 312] width 91 height 17
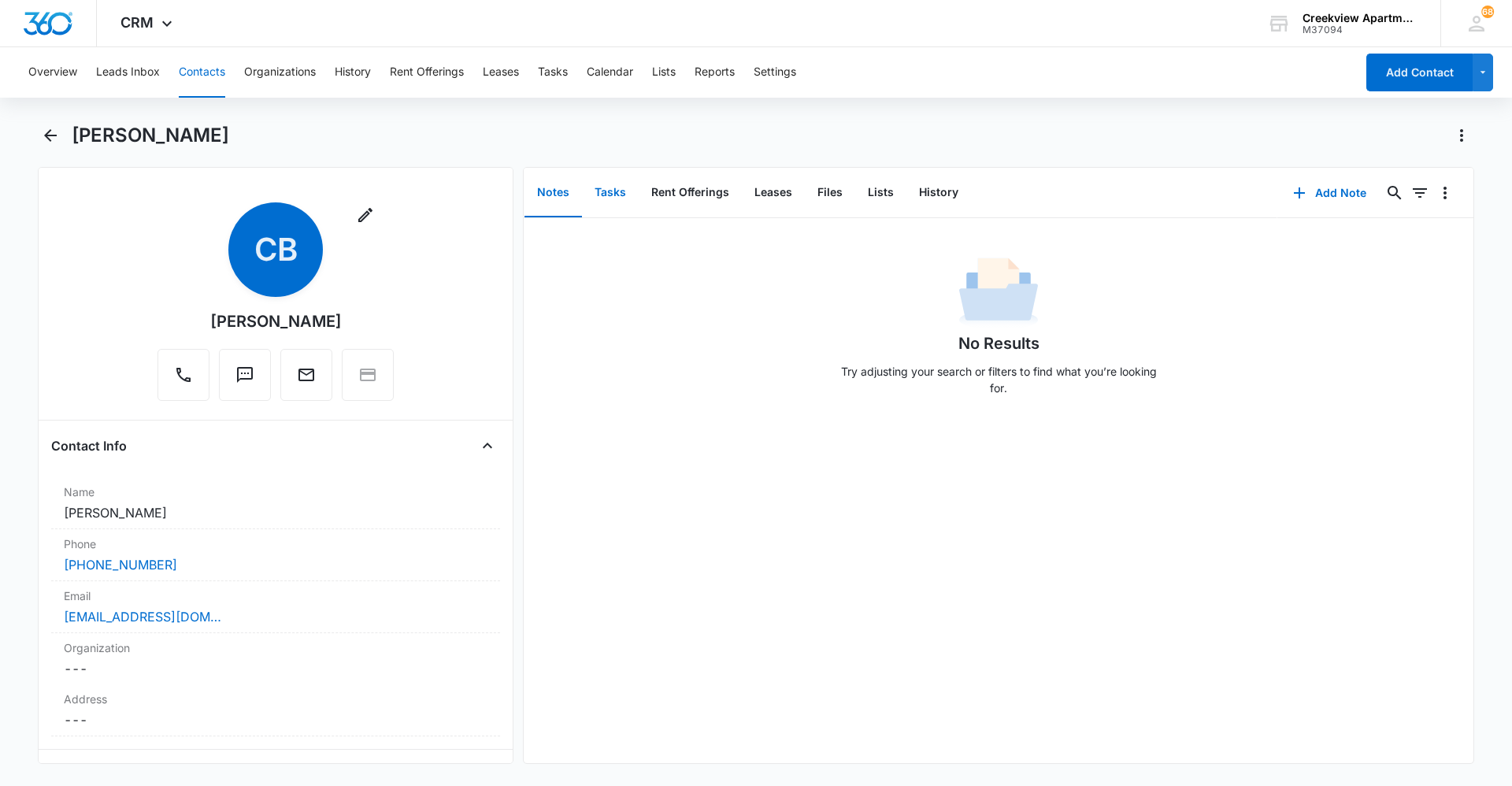
click at [630, 200] on button "Tasks" at bounding box center [611, 193] width 57 height 49
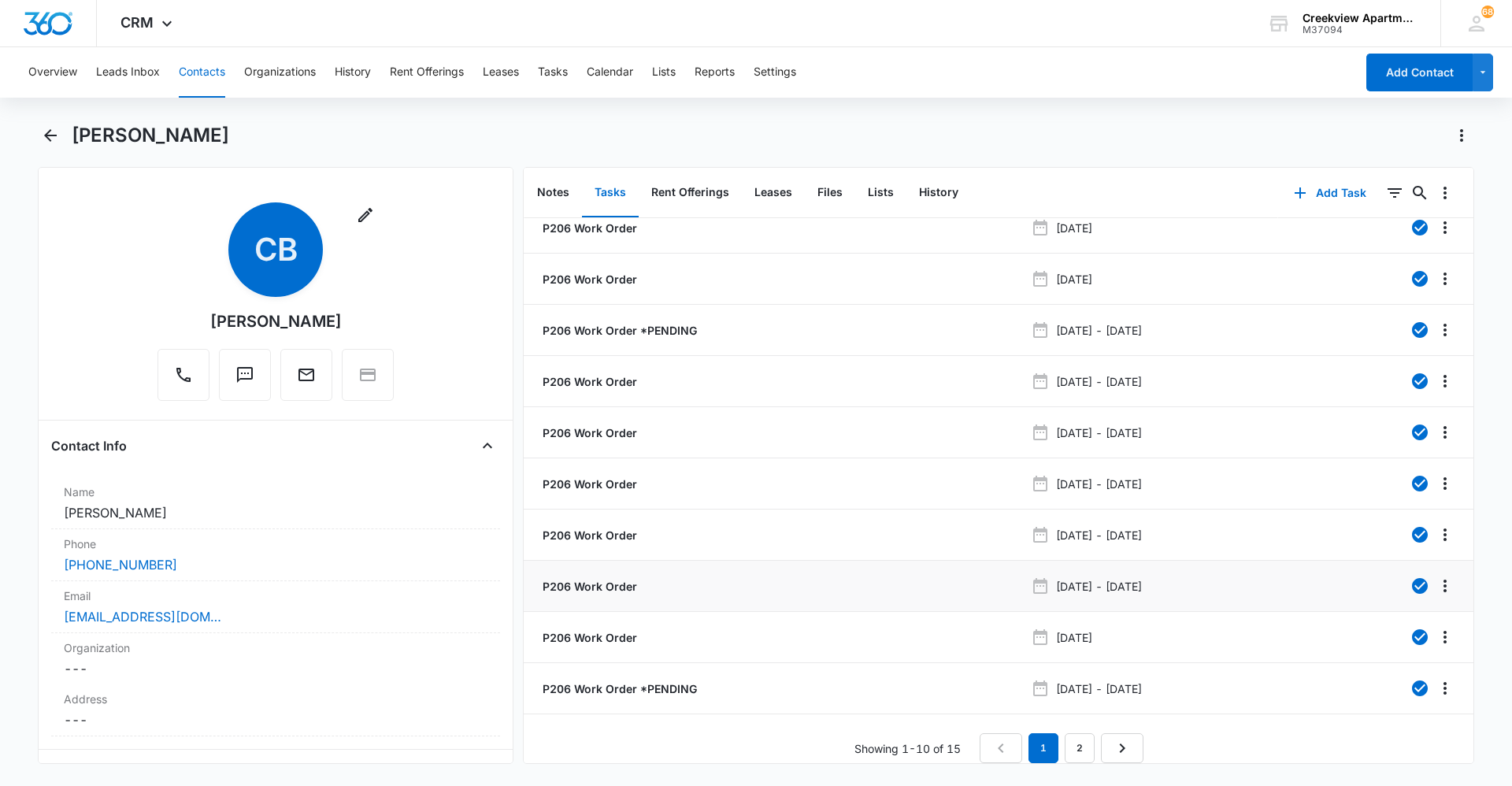
scroll to position [28, 0]
click at [1411, 191] on icon "Search..." at bounding box center [1419, 192] width 19 height 19
drag, startPoint x: 1319, startPoint y: 263, endPoint x: 1318, endPoint y: 253, distance: 10.0
click at [1319, 254] on div at bounding box center [1301, 244] width 261 height 65
click at [1318, 250] on input "text" at bounding box center [1301, 244] width 222 height 37
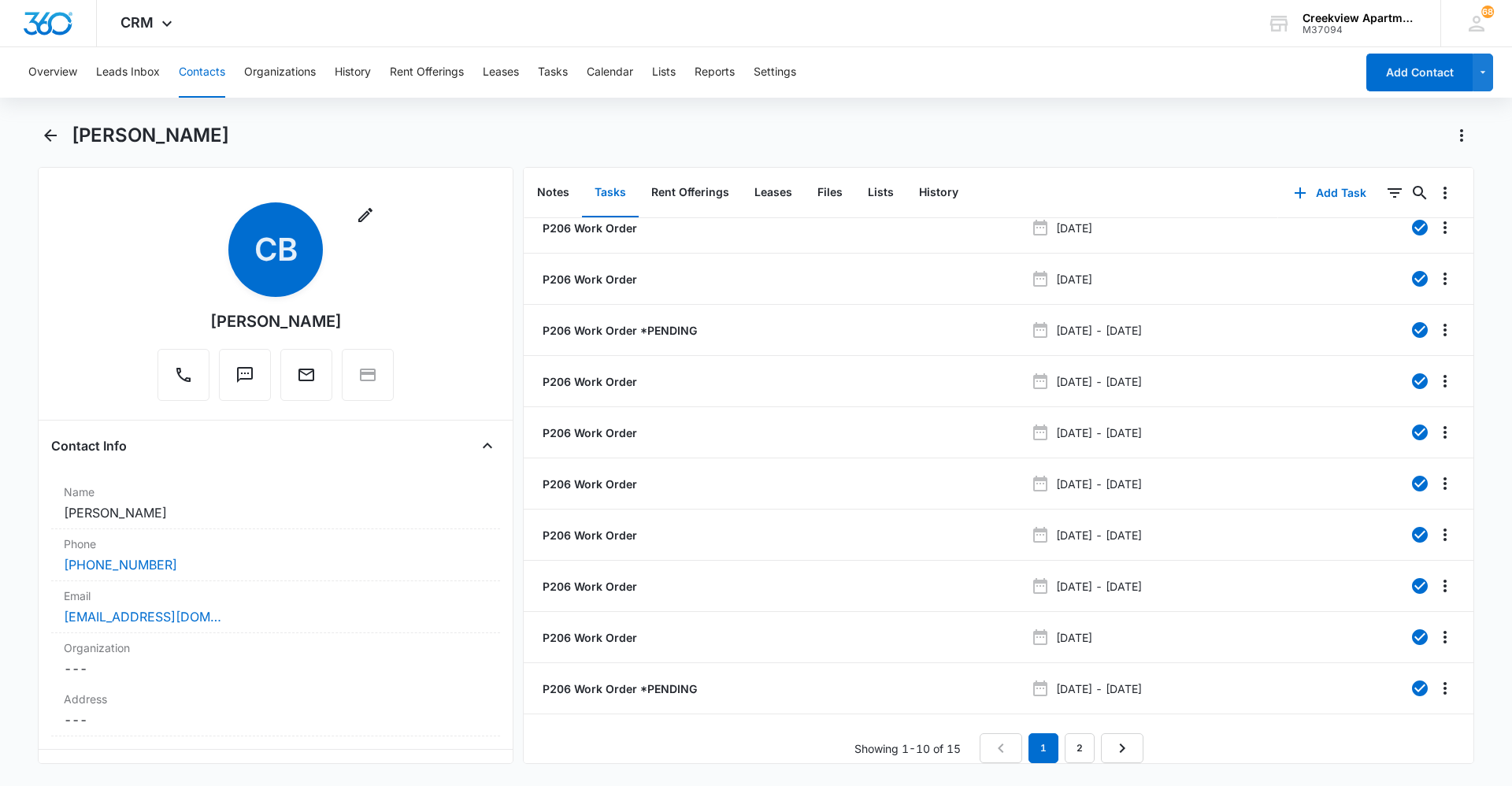
click at [1165, 167] on div "Notes Tasks Rent Offerings Leases Files Lists History" at bounding box center [901, 192] width 755 height 50
click at [194, 70] on button "Contacts" at bounding box center [202, 72] width 46 height 50
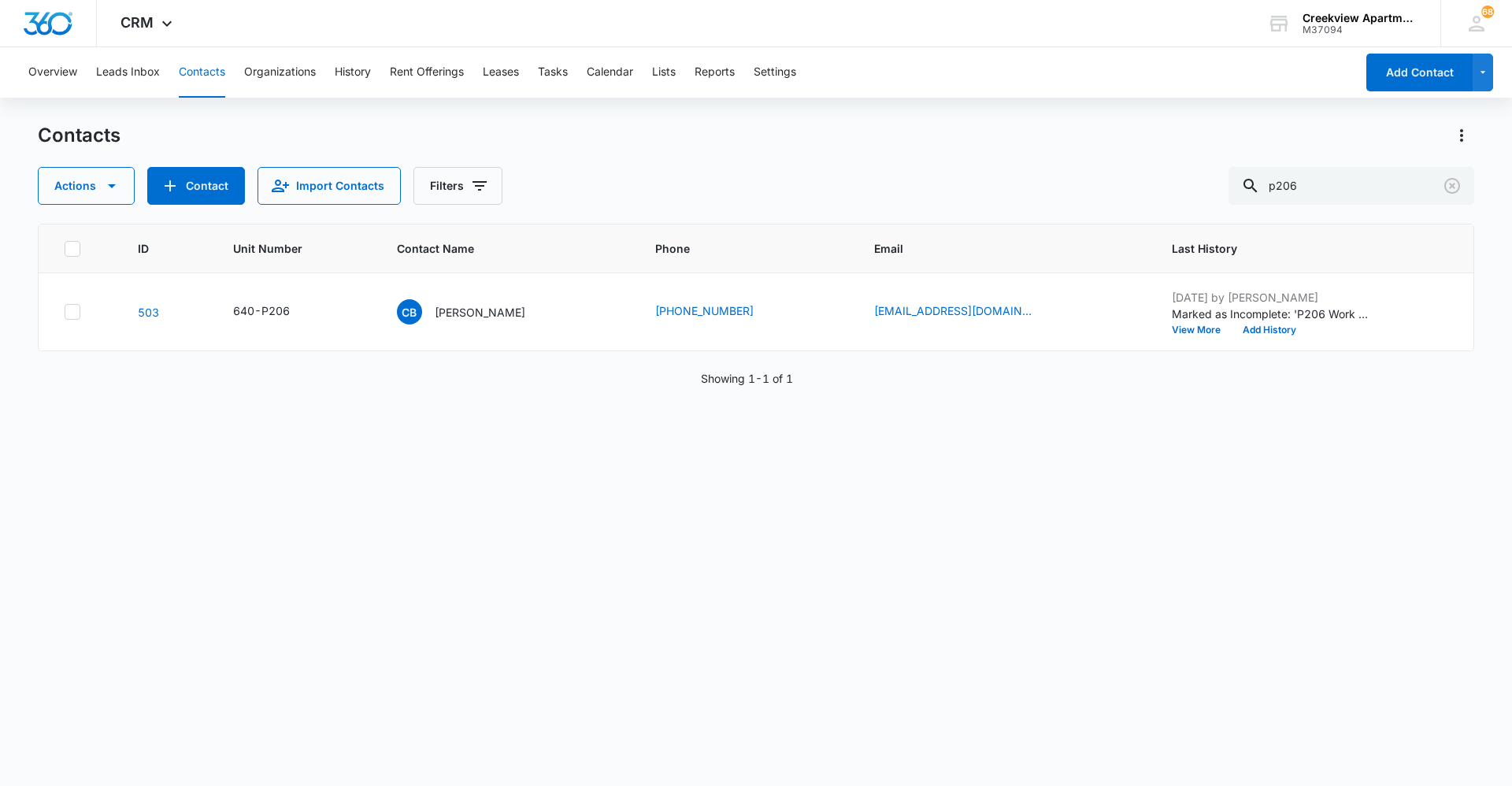
click at [1072, 520] on div "ID Unit Number Contact Name Phone Email Last History 503 640-P206 CB [PERSON_NA…" at bounding box center [756, 494] width 1437 height 542
click at [572, 72] on div "Overview Leads Inbox Contacts Organizations History Rent Offerings Leases Tasks…" at bounding box center [687, 72] width 1337 height 50
click at [567, 74] on button "Tasks" at bounding box center [553, 72] width 30 height 50
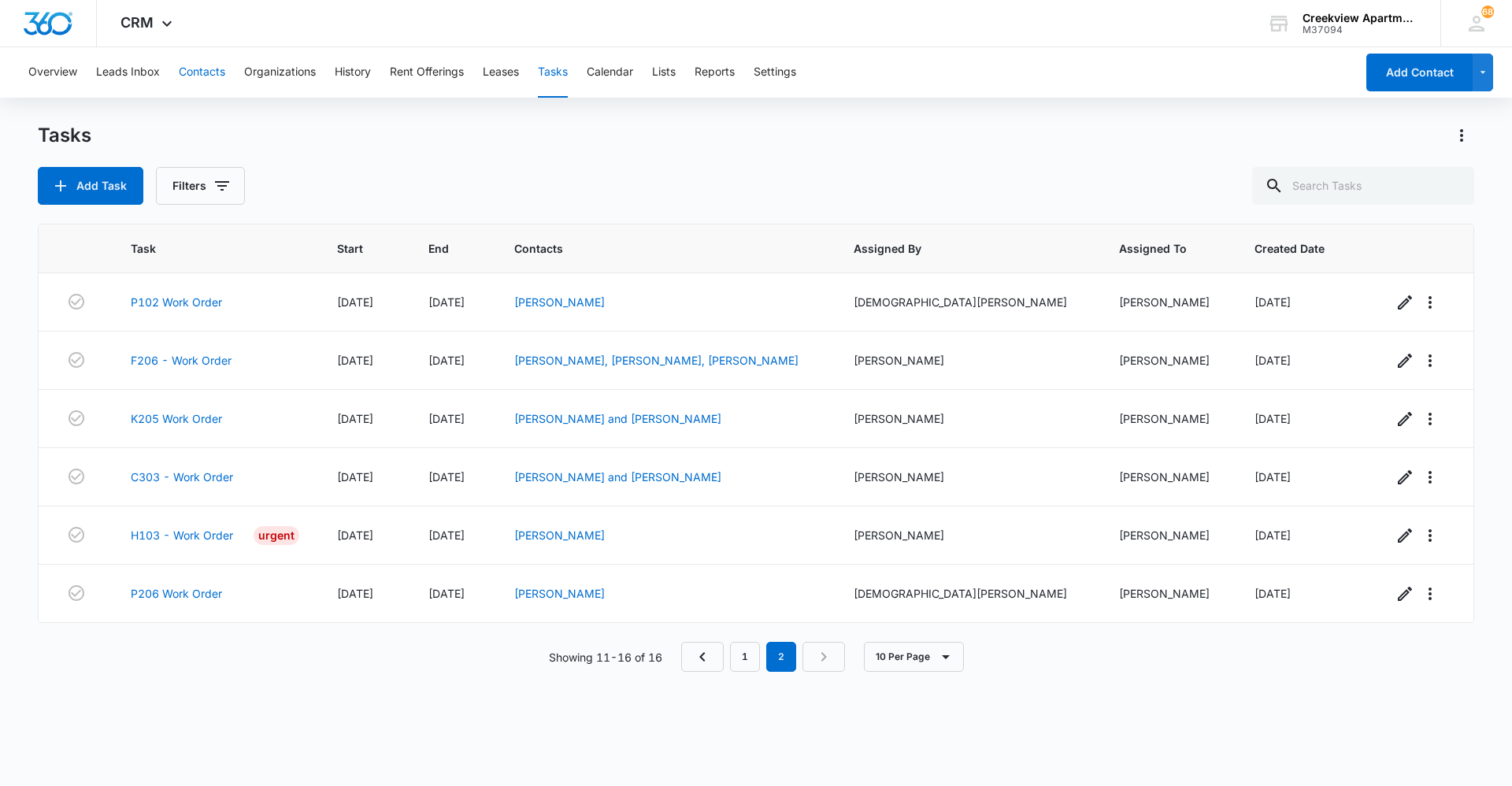
click at [211, 73] on button "Contacts" at bounding box center [202, 72] width 46 height 50
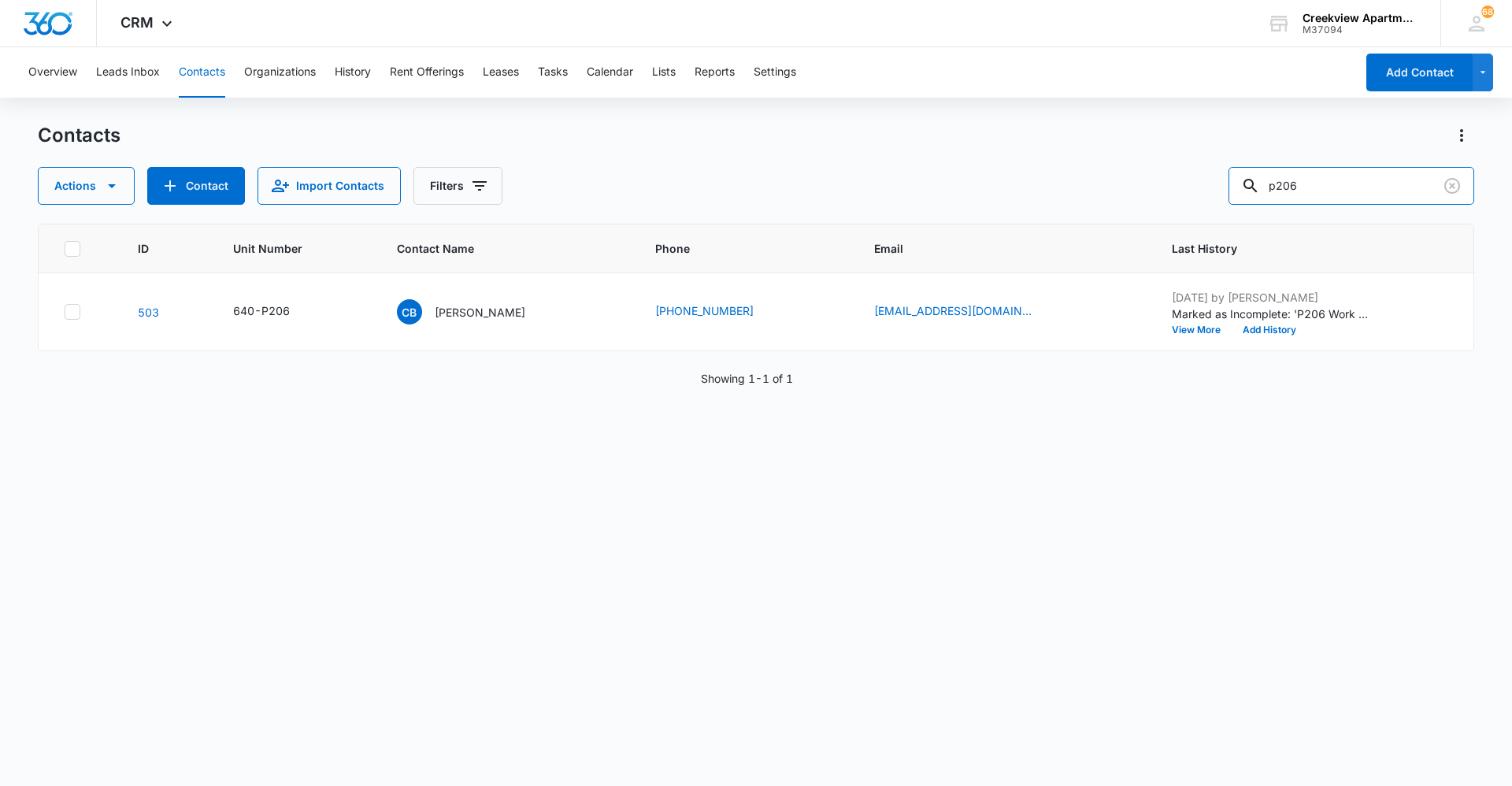
drag, startPoint x: 1345, startPoint y: 182, endPoint x: 1223, endPoint y: 187, distance: 122.1
click at [1223, 187] on div "Actions Contact Import Contacts Filters p206" at bounding box center [756, 186] width 1437 height 37
type input "k305"
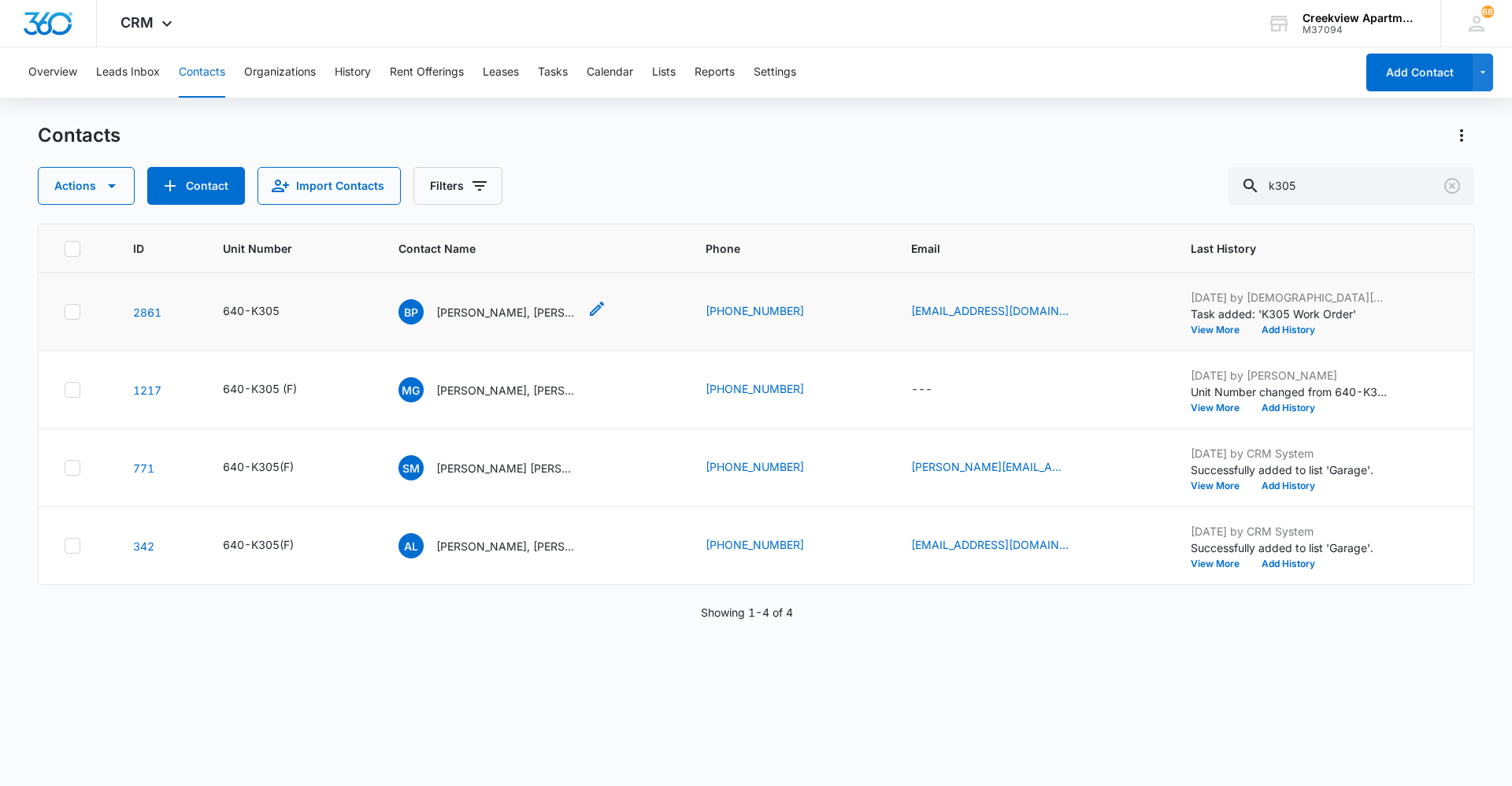
click at [459, 308] on p "[PERSON_NAME], [PERSON_NAME], [PERSON_NAME]" at bounding box center [507, 312] width 142 height 17
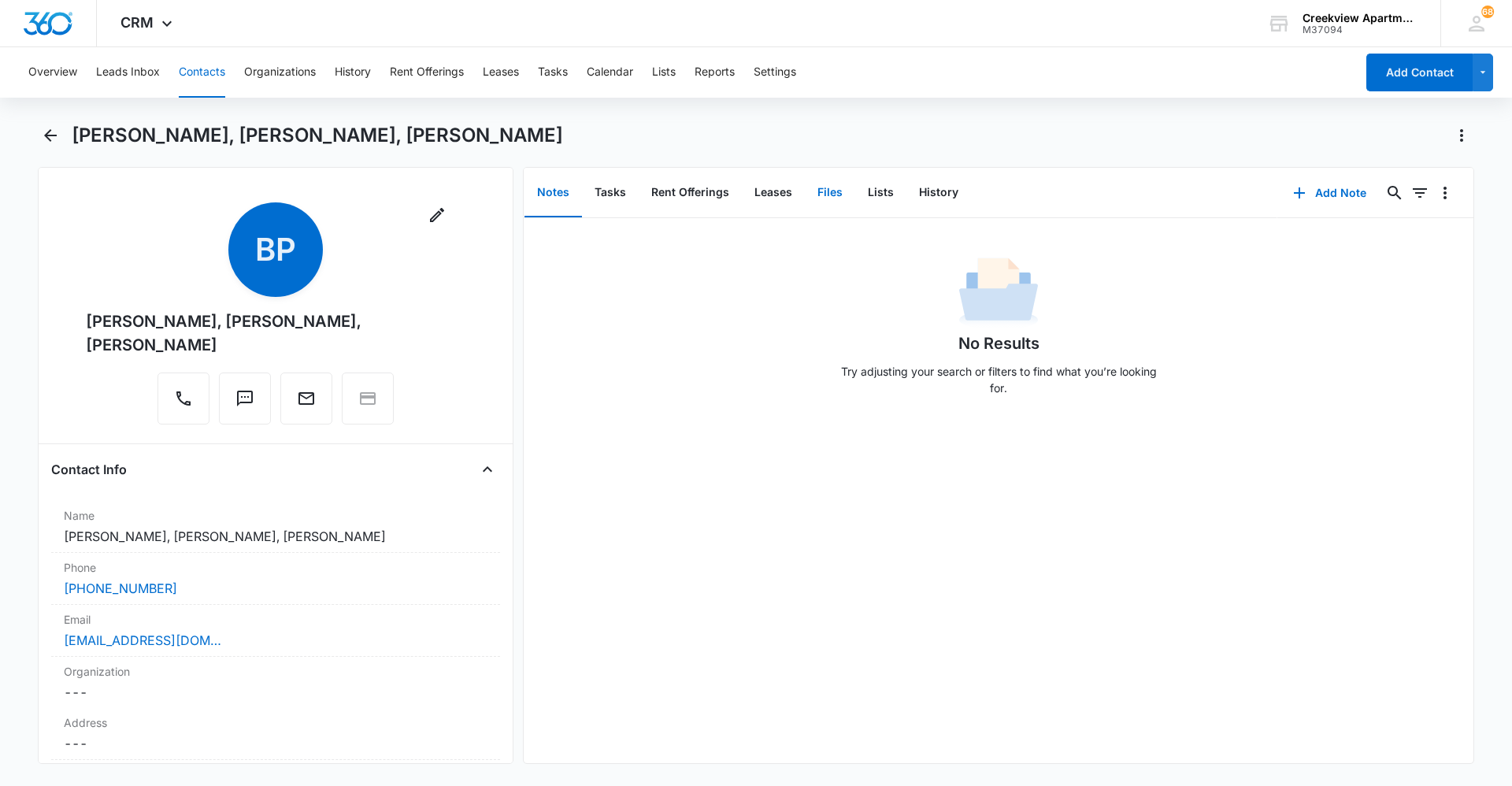
click at [824, 192] on button "Files" at bounding box center [829, 193] width 50 height 49
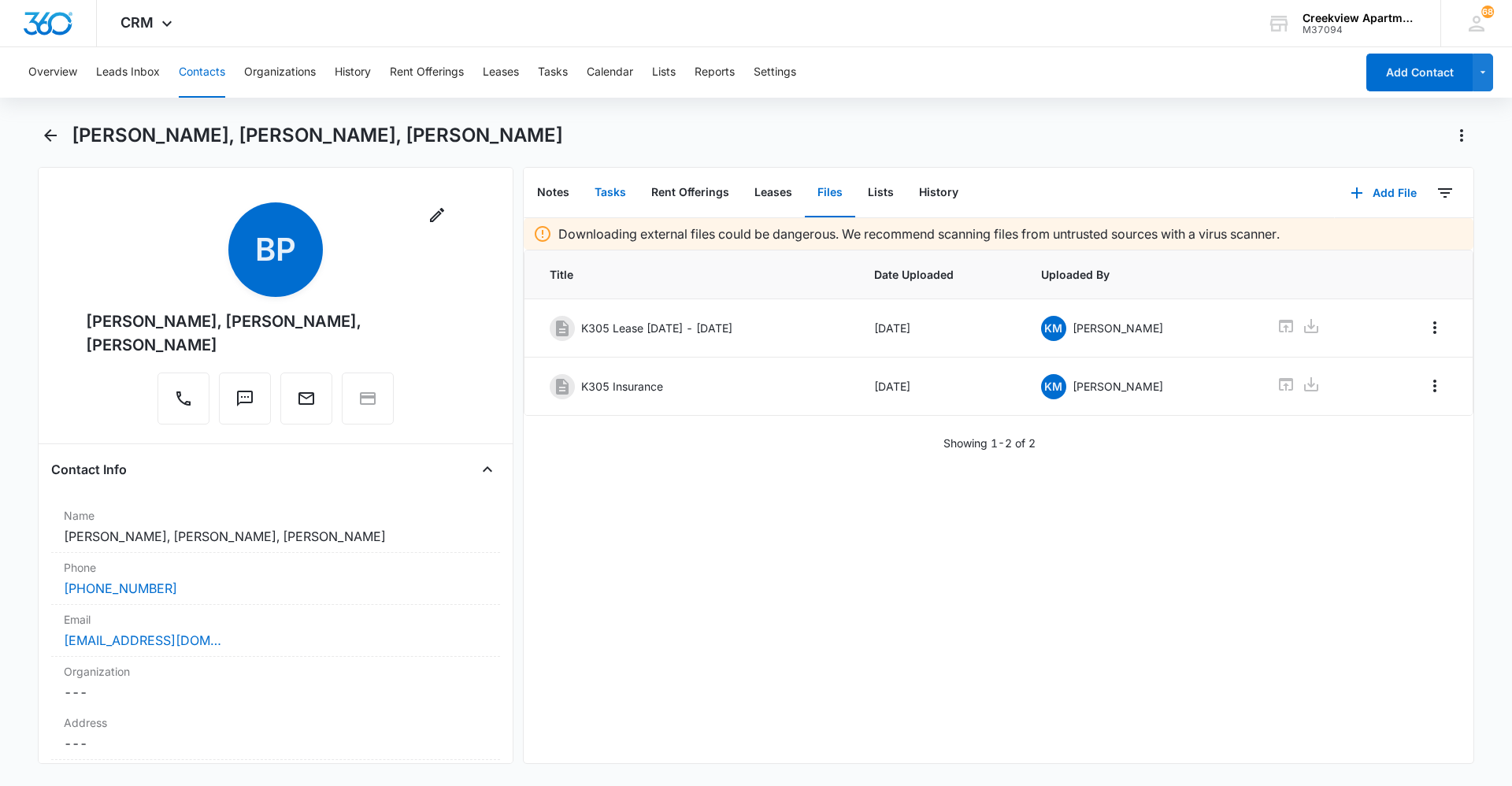
click at [635, 203] on button "Tasks" at bounding box center [611, 193] width 57 height 49
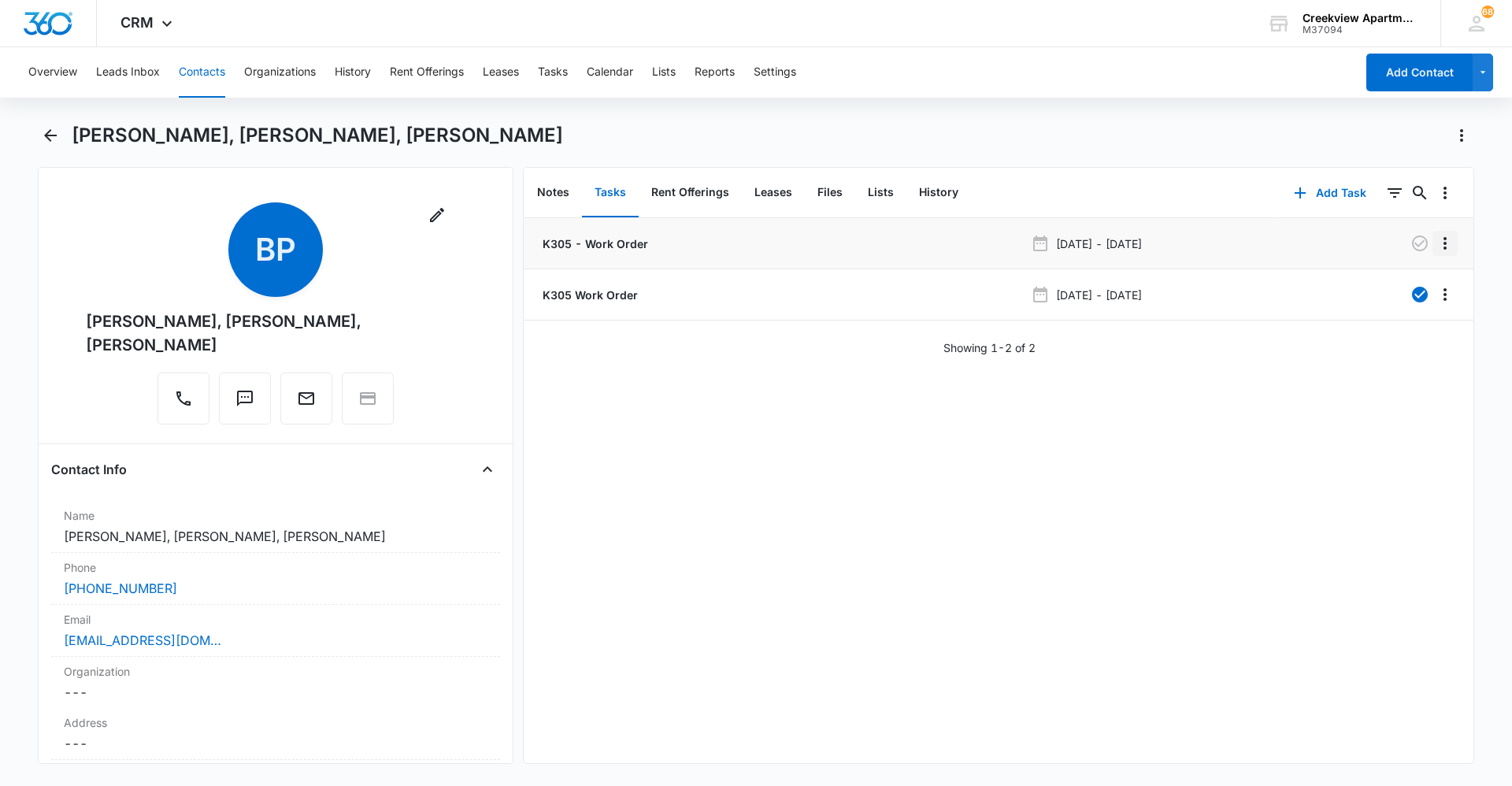
click at [1441, 241] on icon "Overflow Menu" at bounding box center [1445, 242] width 19 height 19
click at [1412, 290] on button "Edit" at bounding box center [1400, 288] width 90 height 24
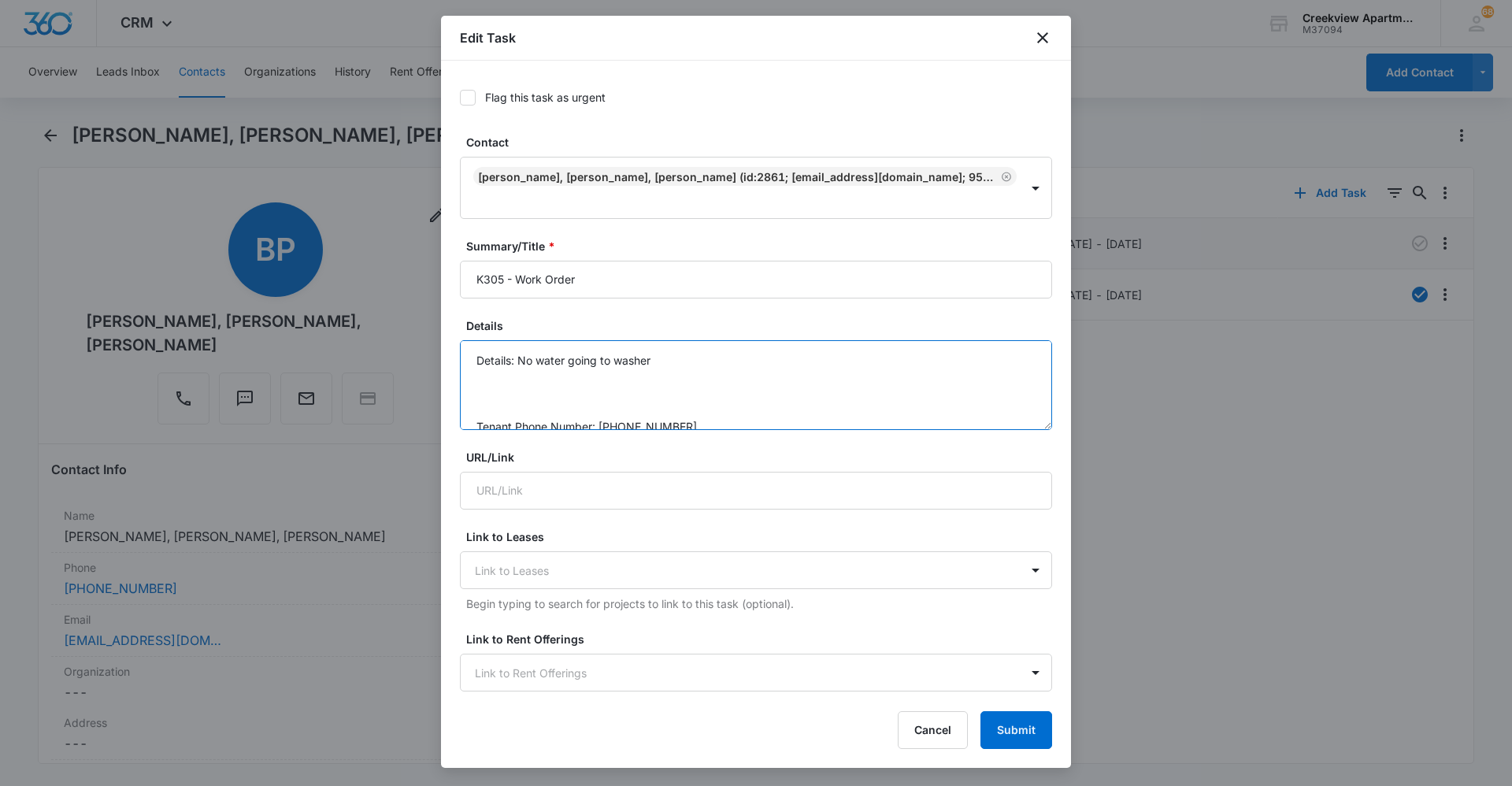
click at [675, 352] on textarea "Details: No water going to washer Tenant Phone Number: [PHONE_NUMBER] Call Befo…" at bounding box center [756, 384] width 592 height 90
click at [1043, 33] on icon "close" at bounding box center [1042, 37] width 19 height 19
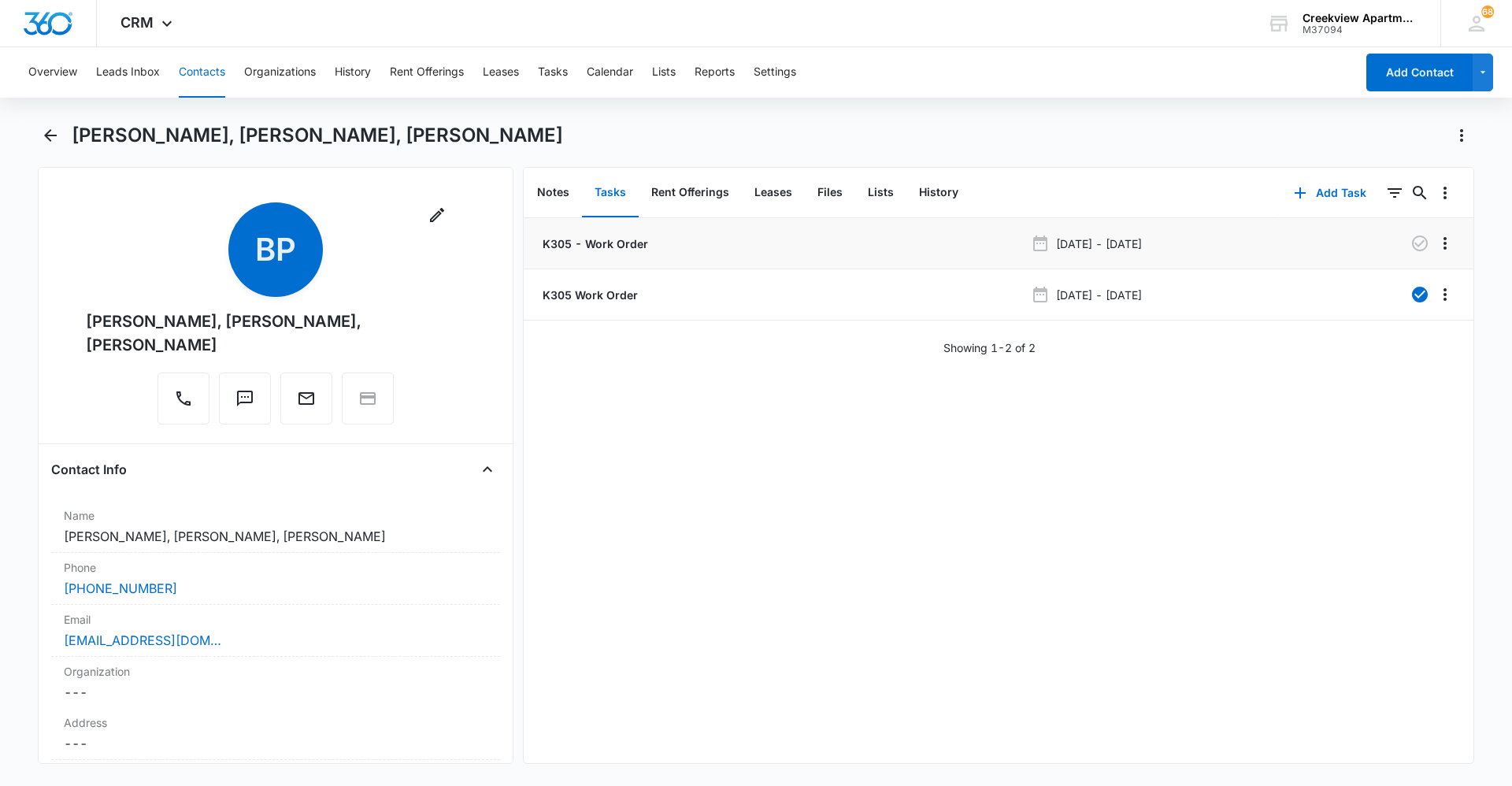
click at [595, 242] on p "K305 - Work Order" at bounding box center [594, 243] width 108 height 17
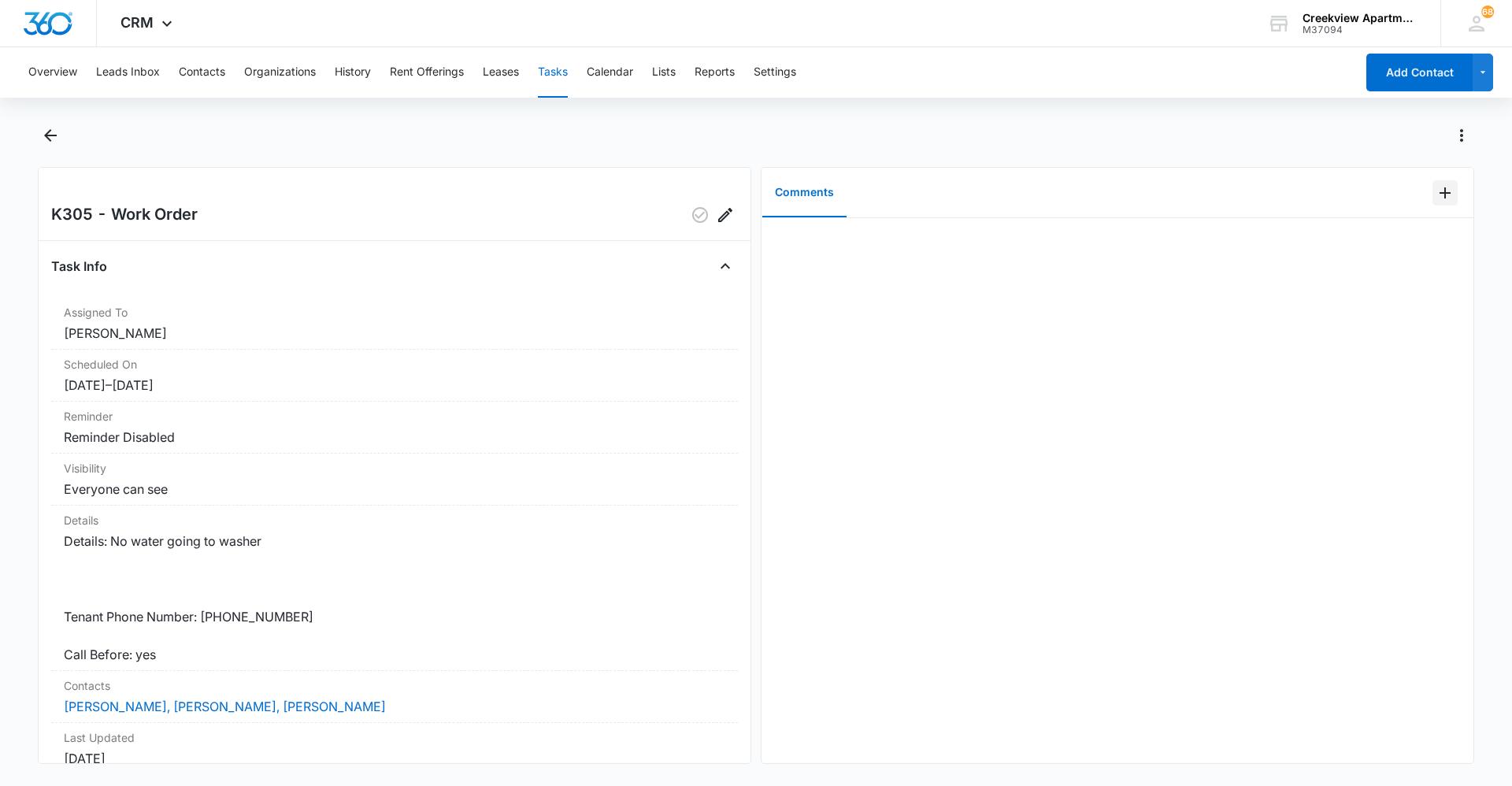
click at [1440, 194] on icon "Add Comment" at bounding box center [1445, 192] width 11 height 11
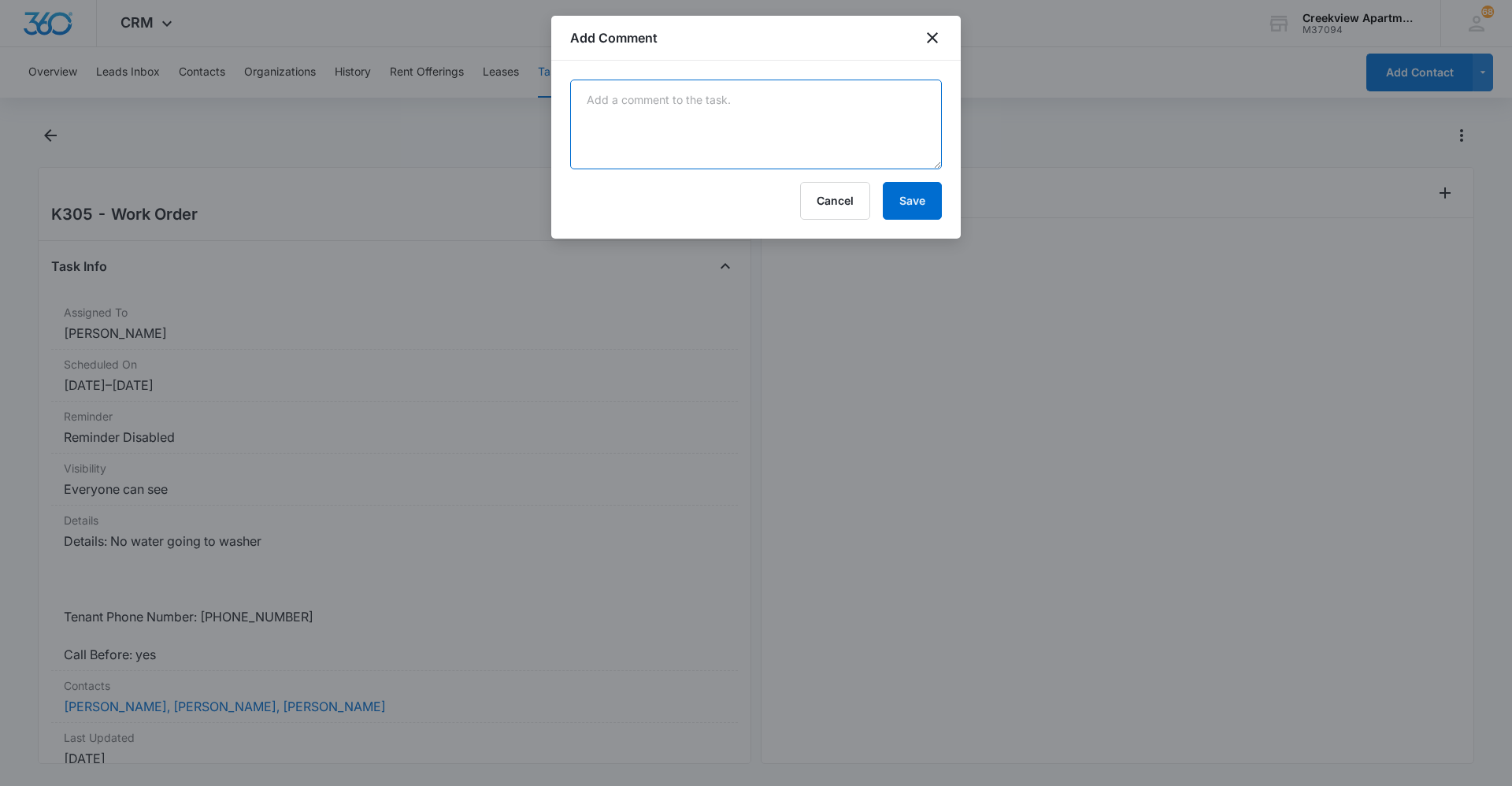
click at [823, 156] on textarea at bounding box center [756, 124] width 371 height 90
click at [820, 102] on textarea "[PERSON_NAME] coming out [DATE]" at bounding box center [756, 124] width 371 height 90
type textarea "[PERSON_NAME] coming out [DATE]"
click at [893, 202] on button "Save" at bounding box center [912, 201] width 59 height 37
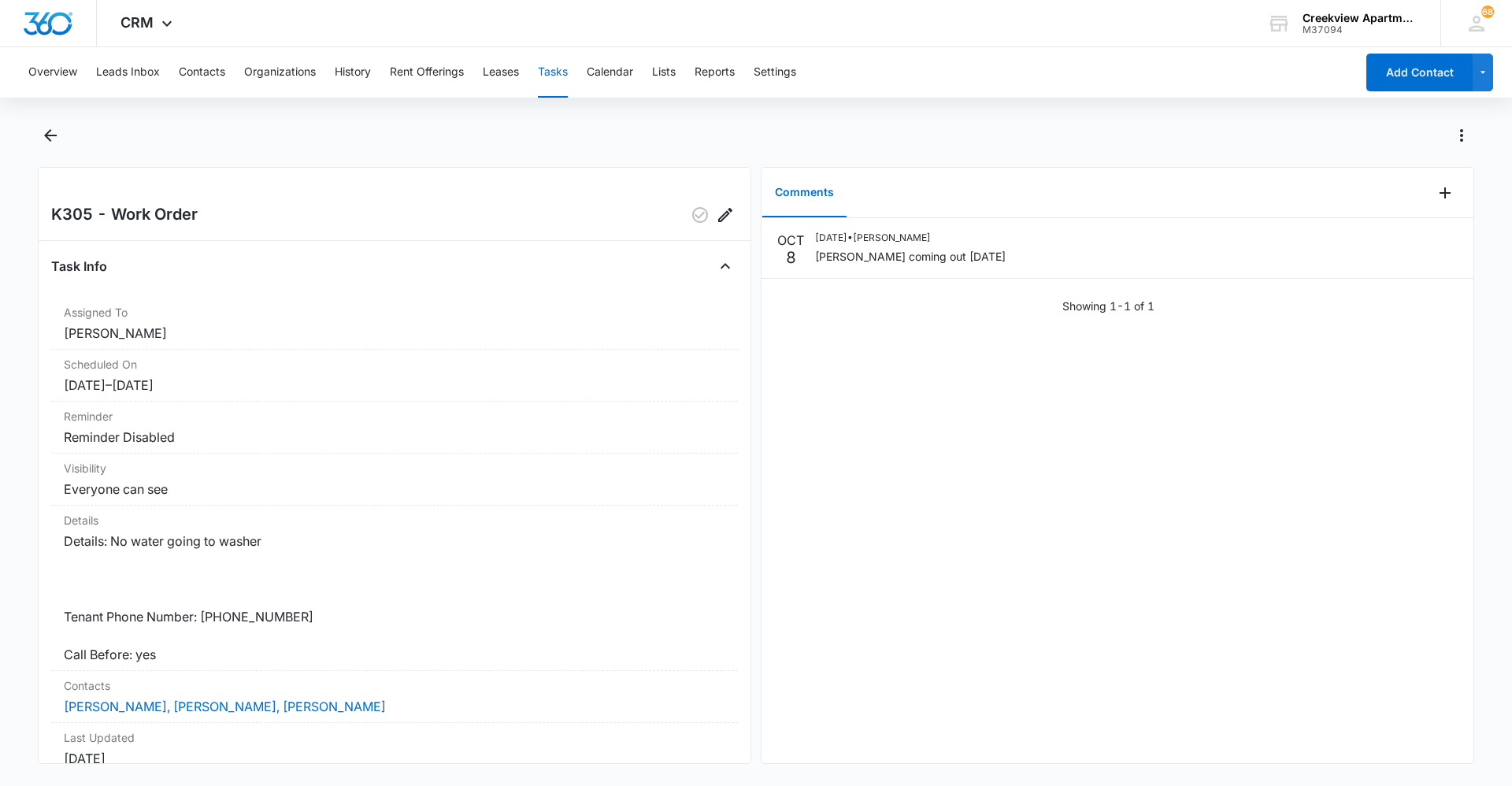
click at [927, 507] on div "[DATE] [DATE] • [PERSON_NAME] coming out [DATE] Showing 1-1 of 1" at bounding box center [1117, 491] width 712 height 545
click at [1166, 682] on div "[DATE] [DATE] • [PERSON_NAME] coming out [DATE] Showing 1-1 of 1" at bounding box center [1117, 491] width 712 height 545
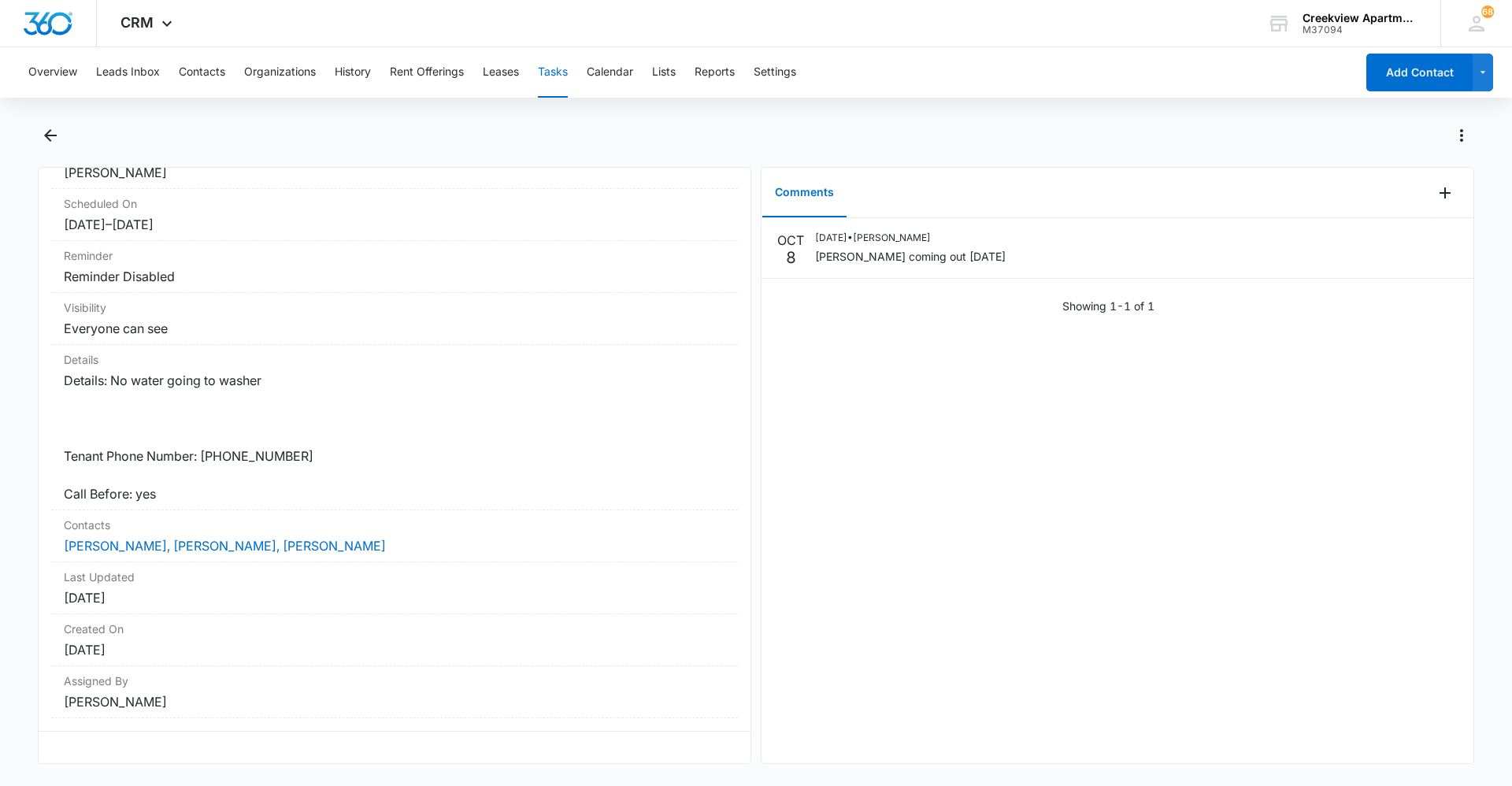
scroll to position [81, 0]
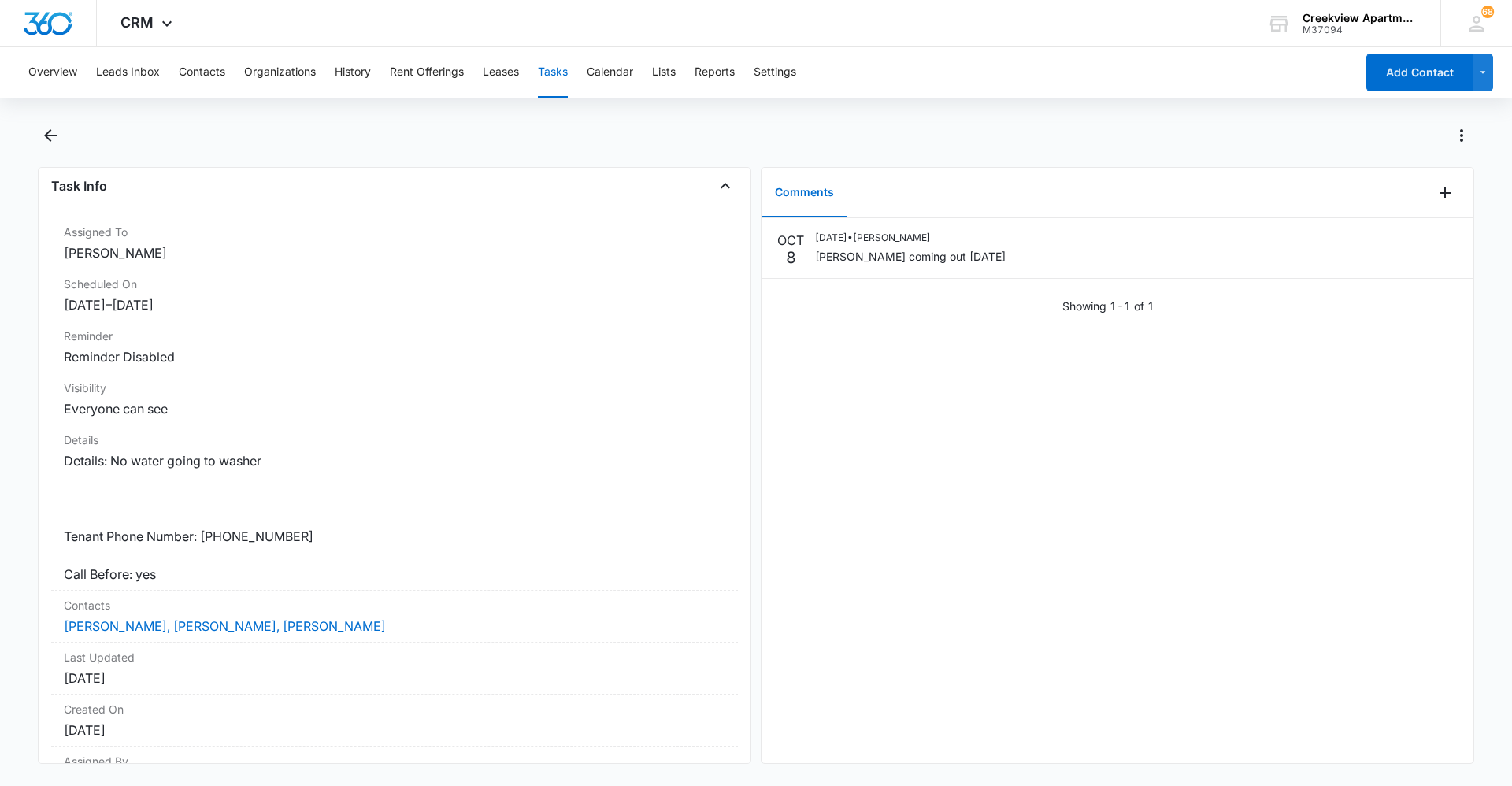
drag, startPoint x: 786, startPoint y: 551, endPoint x: 813, endPoint y: 344, distance: 208.8
click at [813, 344] on div "[DATE] [DATE] • [PERSON_NAME] coming out [DATE] Showing 1-1 of 1" at bounding box center [1117, 491] width 712 height 545
click at [558, 71] on button "Tasks" at bounding box center [553, 72] width 30 height 50
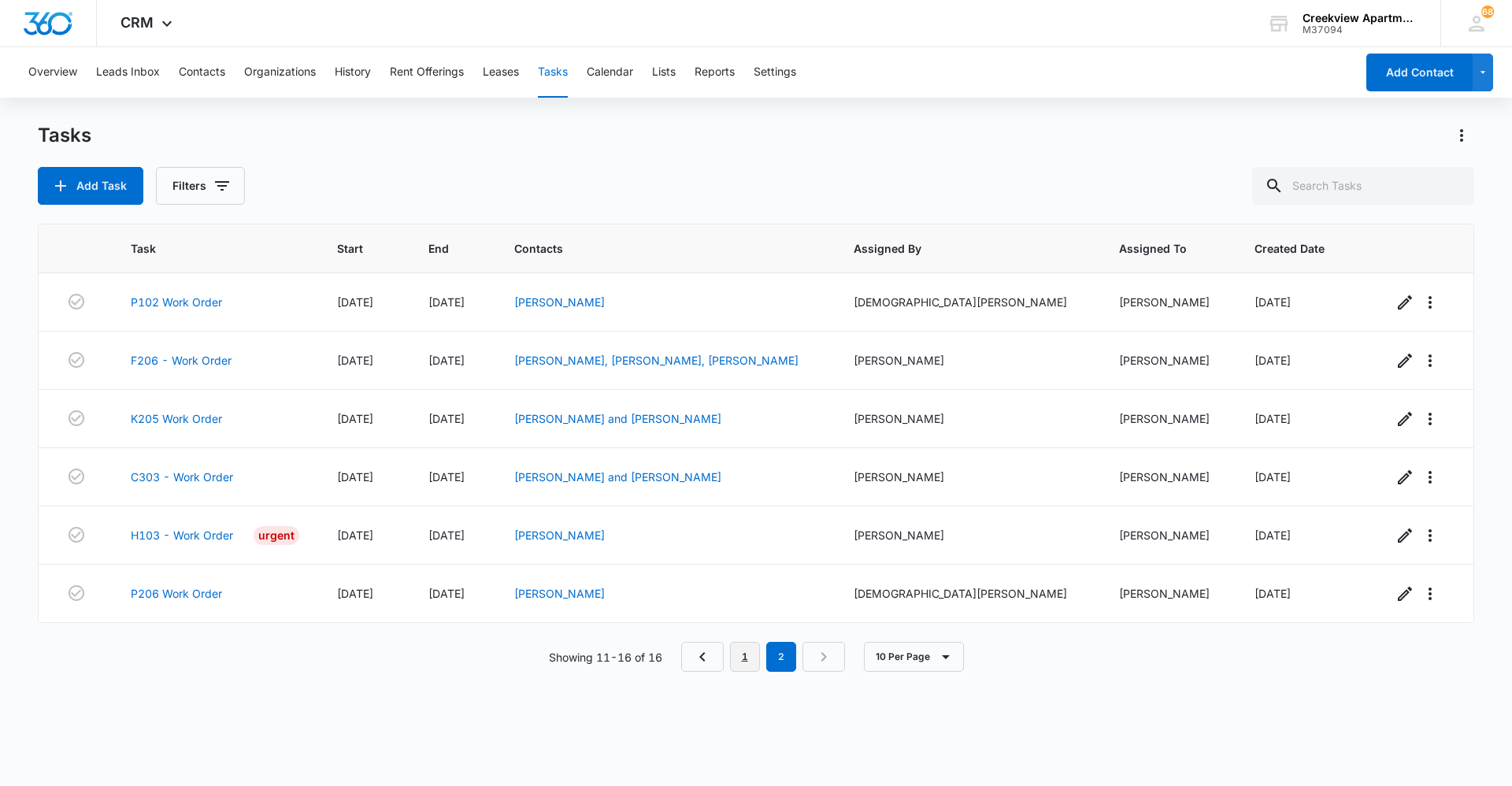
click at [749, 649] on link "1" at bounding box center [745, 657] width 30 height 30
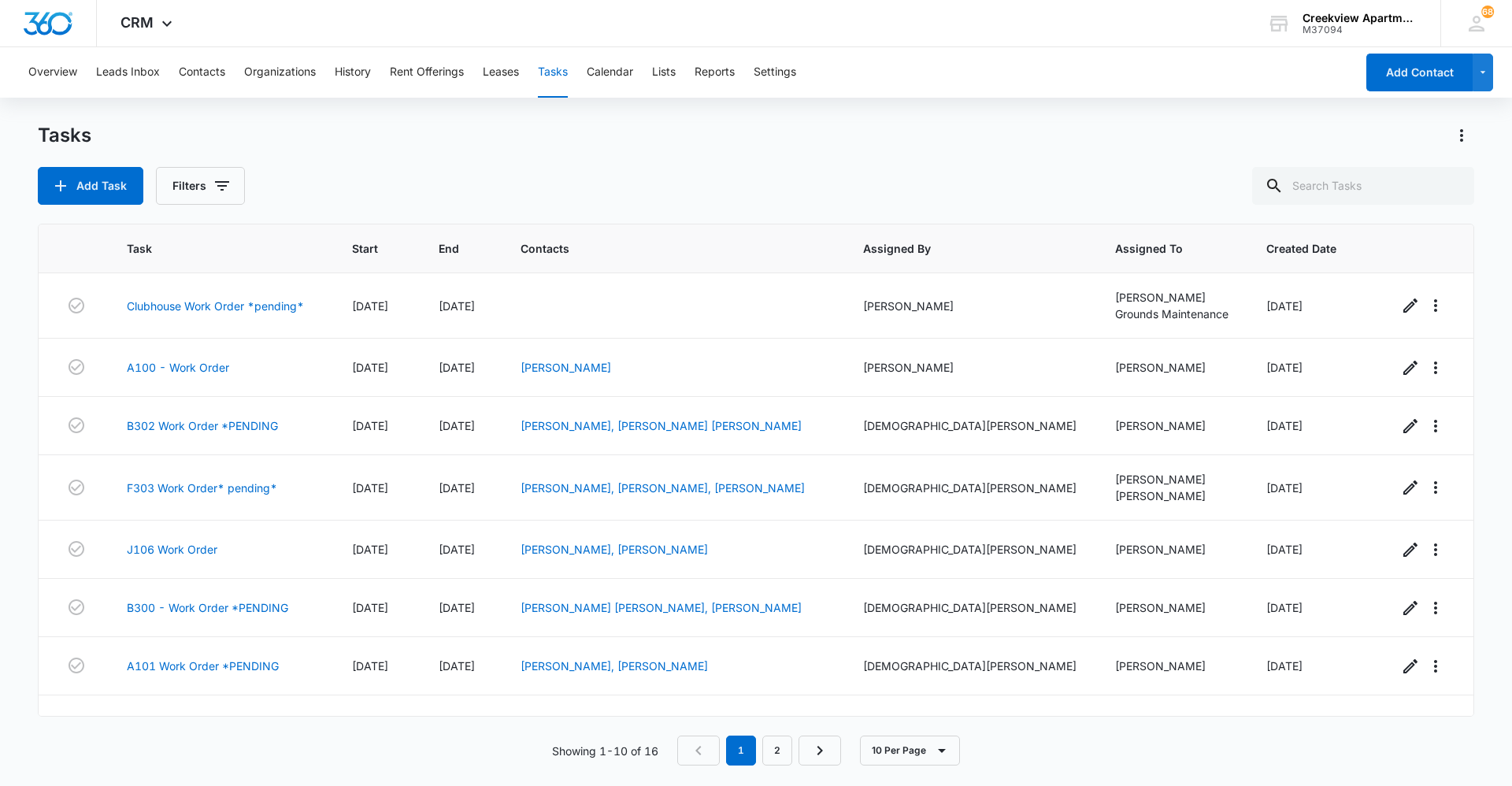
click at [1081, 751] on div "Showing 1-10 of 16 1 2 10 Per Page" at bounding box center [756, 751] width 1437 height 30
click at [360, 164] on div "Tasks Add Task Filters" at bounding box center [756, 164] width 1437 height 82
click at [497, 746] on div "Showing 1-10 of 16 1 2 10 Per Page" at bounding box center [756, 751] width 1437 height 30
click at [206, 73] on button "Contacts" at bounding box center [202, 72] width 46 height 50
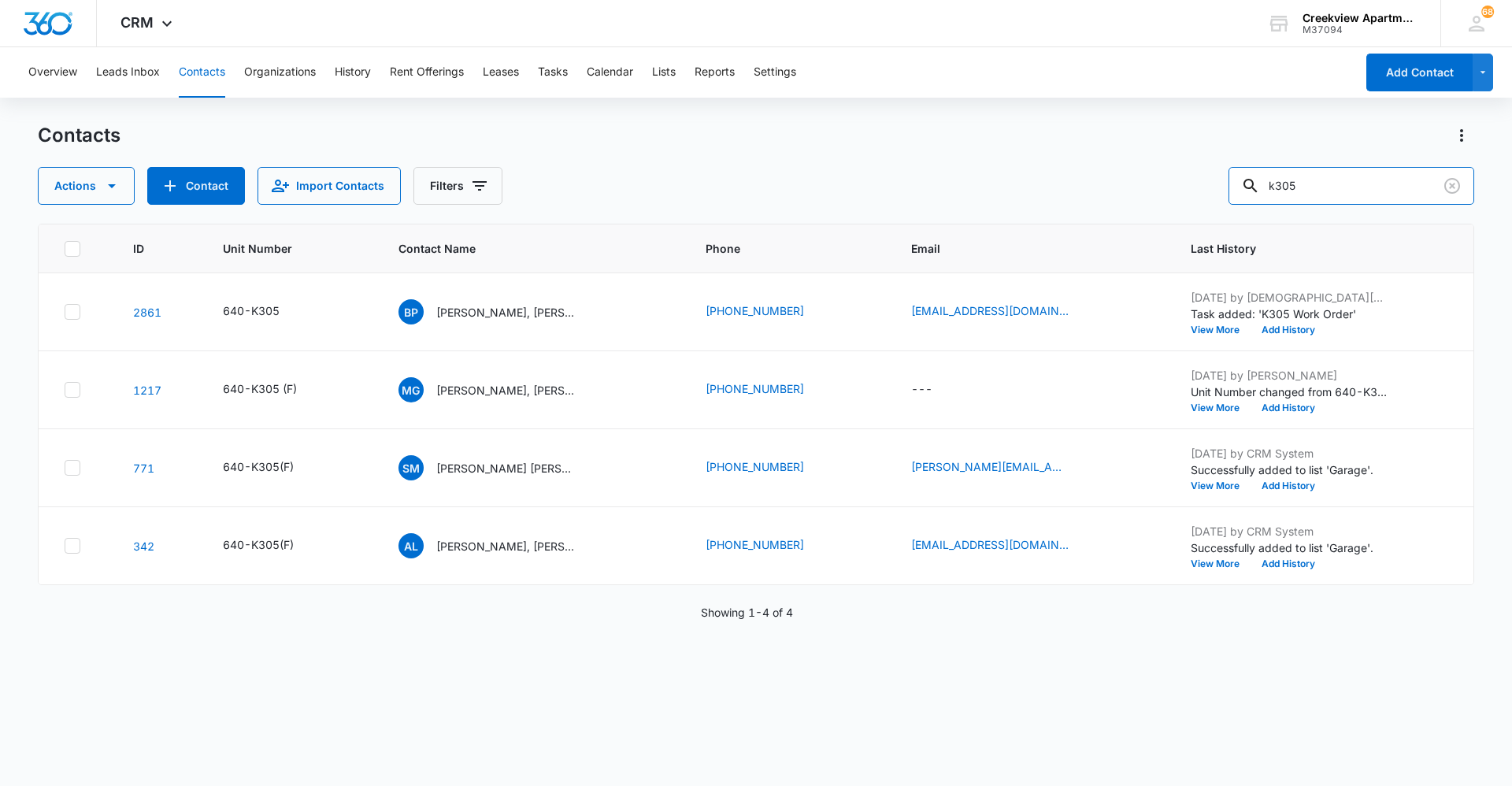
drag, startPoint x: 1303, startPoint y: 175, endPoint x: 1205, endPoint y: 176, distance: 98.0
click at [1212, 184] on div "Actions Contact Import Contacts Filters k305" at bounding box center [756, 186] width 1437 height 37
type input "a202"
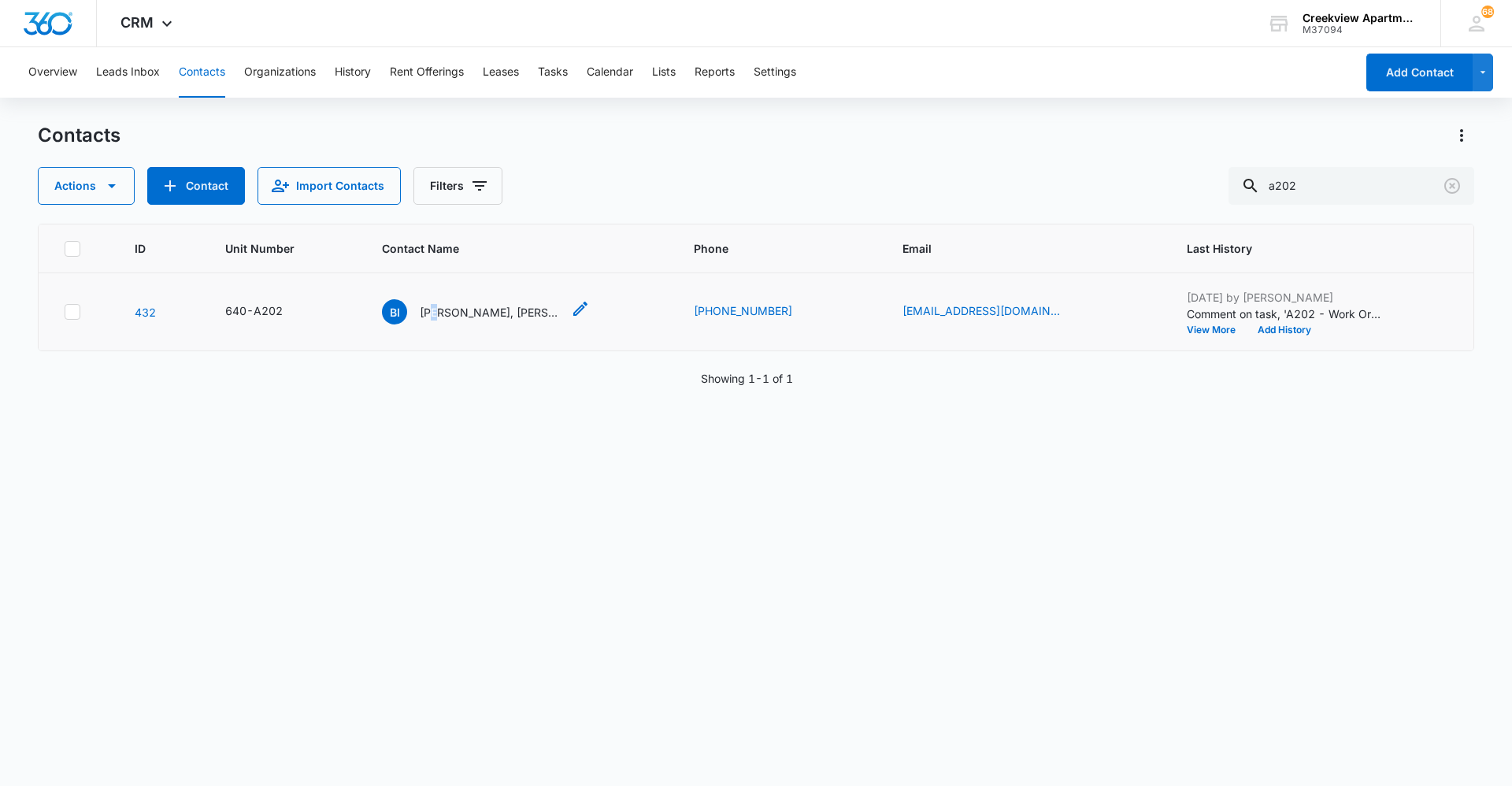
click at [440, 319] on p "[PERSON_NAME], [PERSON_NAME]" at bounding box center [491, 312] width 142 height 17
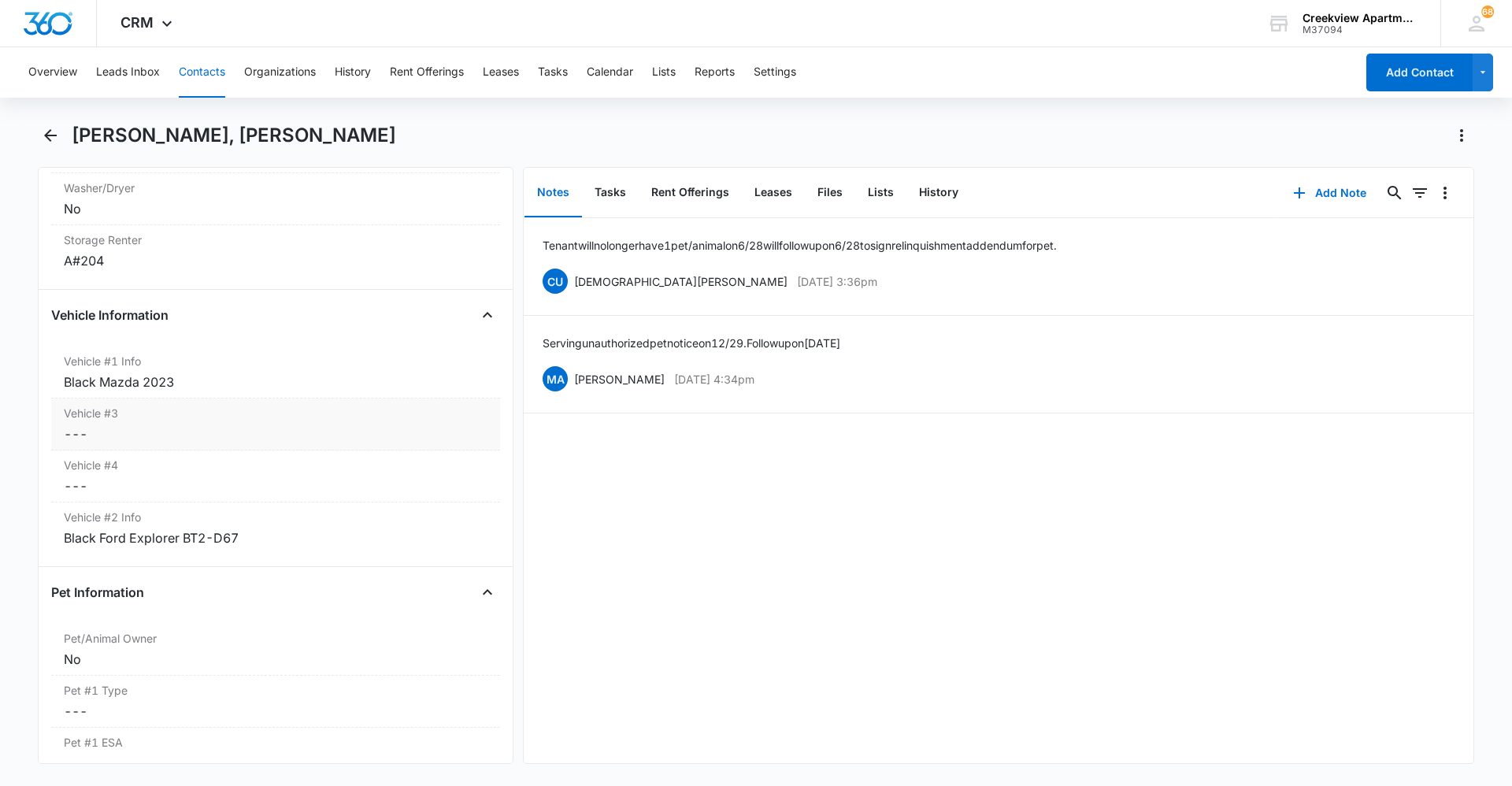
scroll to position [2362, 0]
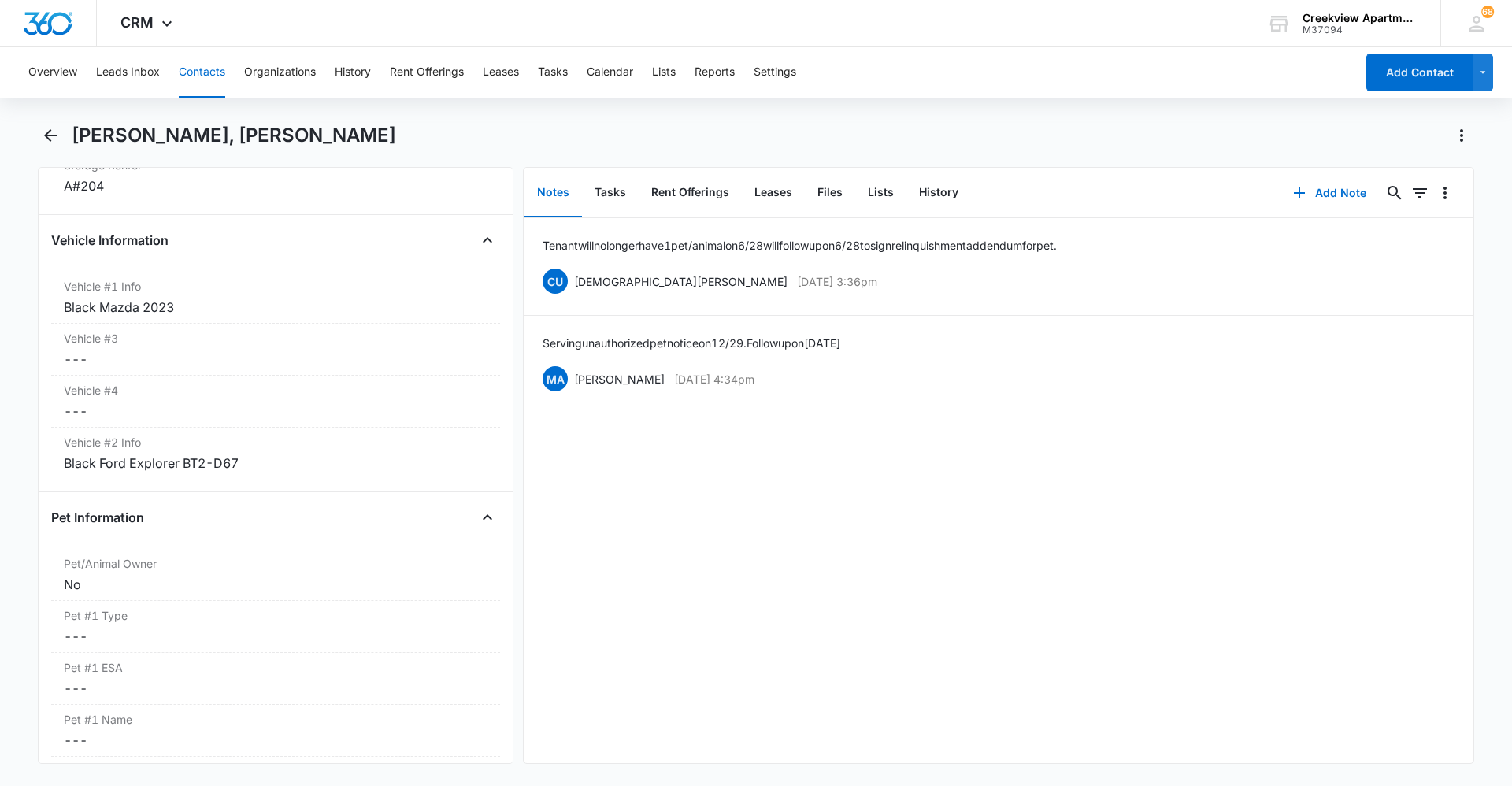
click at [1260, 598] on div "Tenant will no longer have 1 pet/animal on 6/28 will follow up on 6/28 to sign …" at bounding box center [999, 491] width 950 height 545
click at [834, 692] on div "Tenant will no longer have 1 pet/animal on 6/28 will follow up on 6/28 to sign …" at bounding box center [999, 491] width 950 height 545
drag, startPoint x: 1084, startPoint y: 604, endPoint x: 1098, endPoint y: 598, distance: 15.2
click at [1084, 604] on div "Tenant will no longer have 1 pet/animal on 6/28 will follow up on 6/28 to sign …" at bounding box center [999, 491] width 950 height 545
click at [1116, 484] on div "Tenant will no longer have 1 pet/animal on 6/28 will follow up on 6/28 to sign …" at bounding box center [999, 491] width 950 height 545
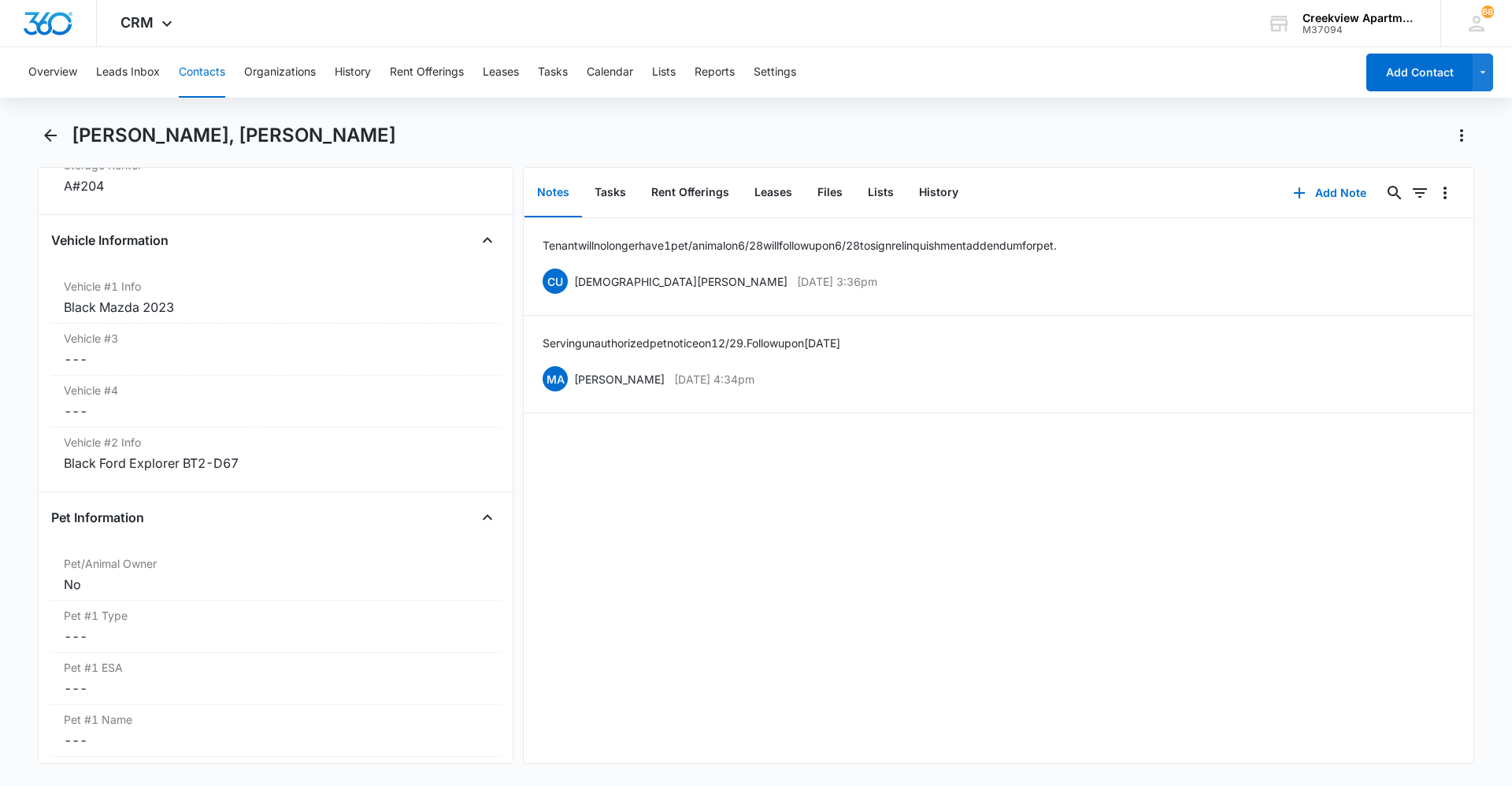
click at [950, 556] on div "Tenant will no longer have 1 pet/animal on 6/28 will follow up on 6/28 to sign …" at bounding box center [999, 491] width 950 height 545
click at [209, 76] on button "Contacts" at bounding box center [202, 72] width 46 height 50
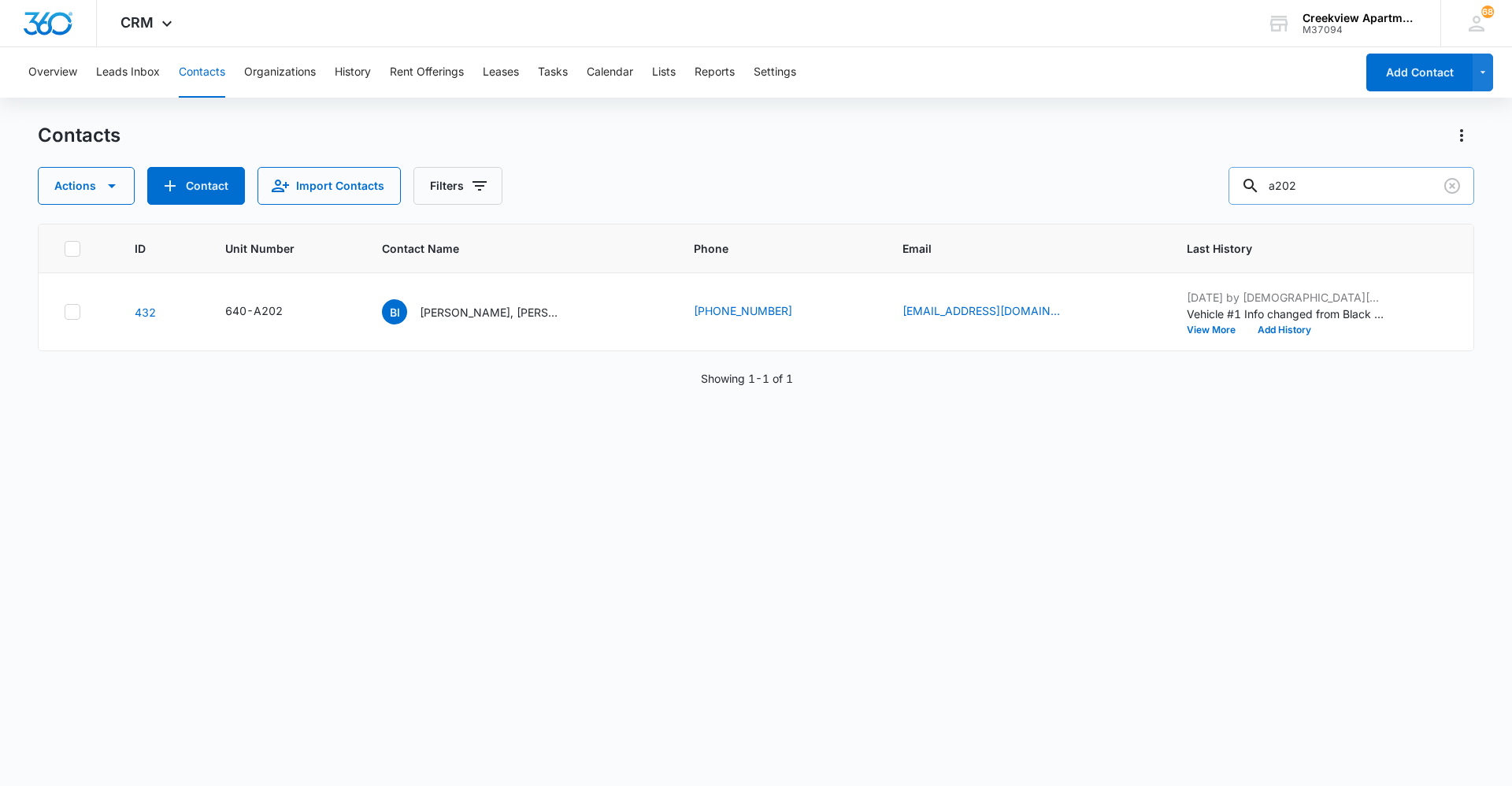
drag, startPoint x: 1371, startPoint y: 164, endPoint x: 1345, endPoint y: 191, distance: 37.5
click at [1305, 174] on div "Contacts Actions Contact Import Contacts Filters a202" at bounding box center [756, 164] width 1437 height 82
drag, startPoint x: 1358, startPoint y: 194, endPoint x: 1176, endPoint y: 200, distance: 182.1
click at [1176, 200] on div "Actions Contact Import Contacts Filters a202" at bounding box center [756, 186] width 1437 height 37
drag, startPoint x: 1226, startPoint y: 591, endPoint x: 1226, endPoint y: 577, distance: 14.0
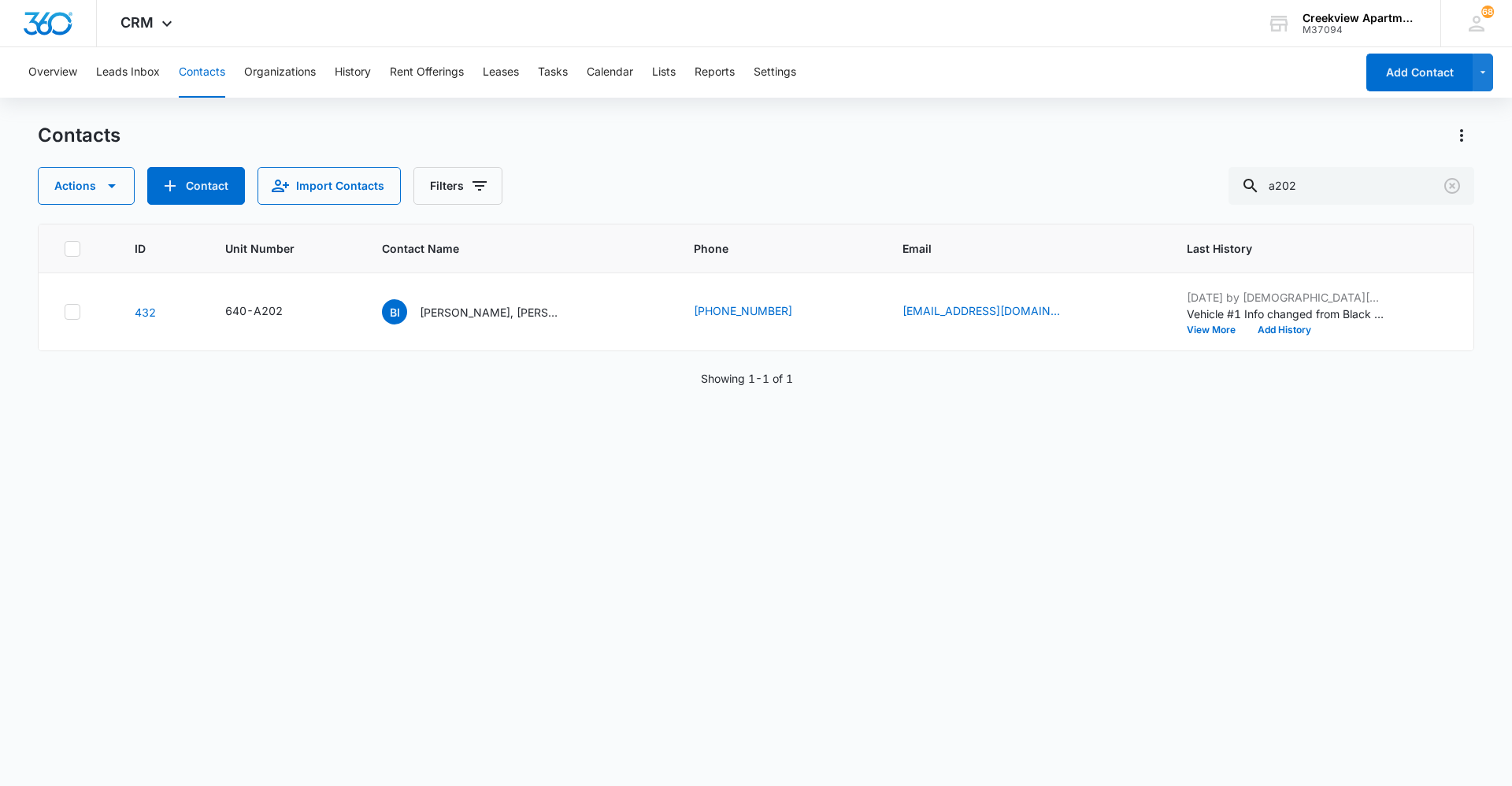
click at [1227, 590] on div "ID Unit Number Contact Name Phone Email Last History 432 640-A202 [GEOGRAPHIC_D…" at bounding box center [756, 494] width 1437 height 542
click at [1229, 633] on div "ID Unit Number Contact Name Phone Email Last History 432 640-A202 [GEOGRAPHIC_D…" at bounding box center [756, 494] width 1437 height 542
click at [1346, 527] on div "ID Unit Number Contact Name Phone Email Last History 432 640-A202 [GEOGRAPHIC_D…" at bounding box center [756, 494] width 1437 height 542
click at [1256, 529] on div "ID Unit Number Contact Name Phone Email Last History 432 640-A202 [GEOGRAPHIC_D…" at bounding box center [756, 494] width 1437 height 542
click at [548, 700] on div "ID Unit Number Contact Name Phone Email Last History 432 640-A202 [GEOGRAPHIC_D…" at bounding box center [756, 494] width 1437 height 542
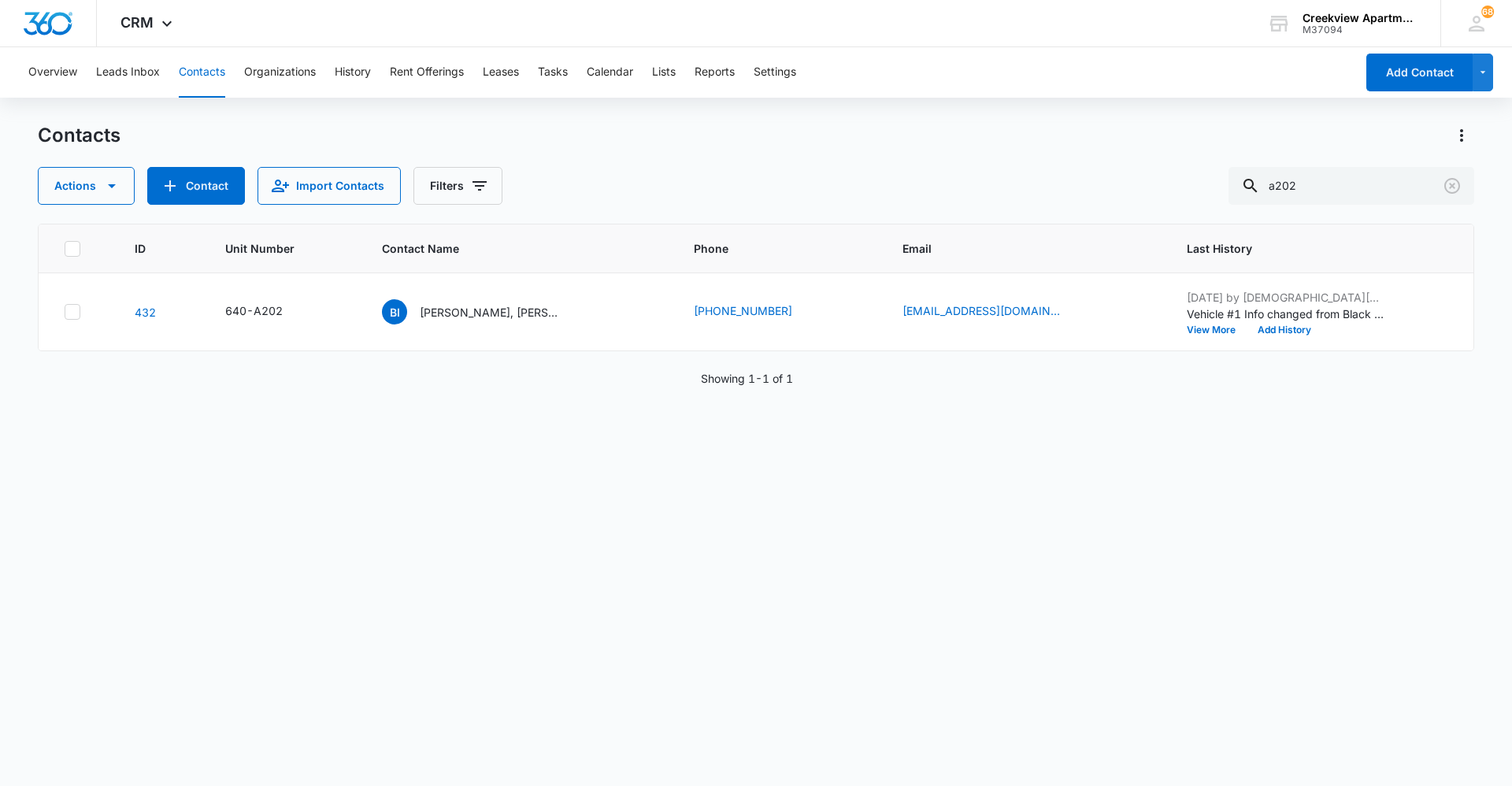
click at [1272, 568] on div "ID Unit Number Contact Name Phone Email Last History 432 640-A202 [GEOGRAPHIC_D…" at bounding box center [756, 494] width 1437 height 542
click at [1339, 627] on div "ID Unit Number Contact Name Phone Email Last History 432 640-A202 [GEOGRAPHIC_D…" at bounding box center [756, 494] width 1437 height 542
click at [728, 479] on div "ID Unit Number Contact Name Phone Email Last History 432 640-A202 [GEOGRAPHIC_D…" at bounding box center [756, 494] width 1437 height 542
click at [884, 558] on div "ID Unit Number Contact Name Phone Email Last History 432 640-A202 [GEOGRAPHIC_D…" at bounding box center [756, 494] width 1437 height 542
click at [685, 517] on div "ID Unit Number Contact Name Phone Email Last History 432 640-A202 [GEOGRAPHIC_D…" at bounding box center [756, 494] width 1437 height 542
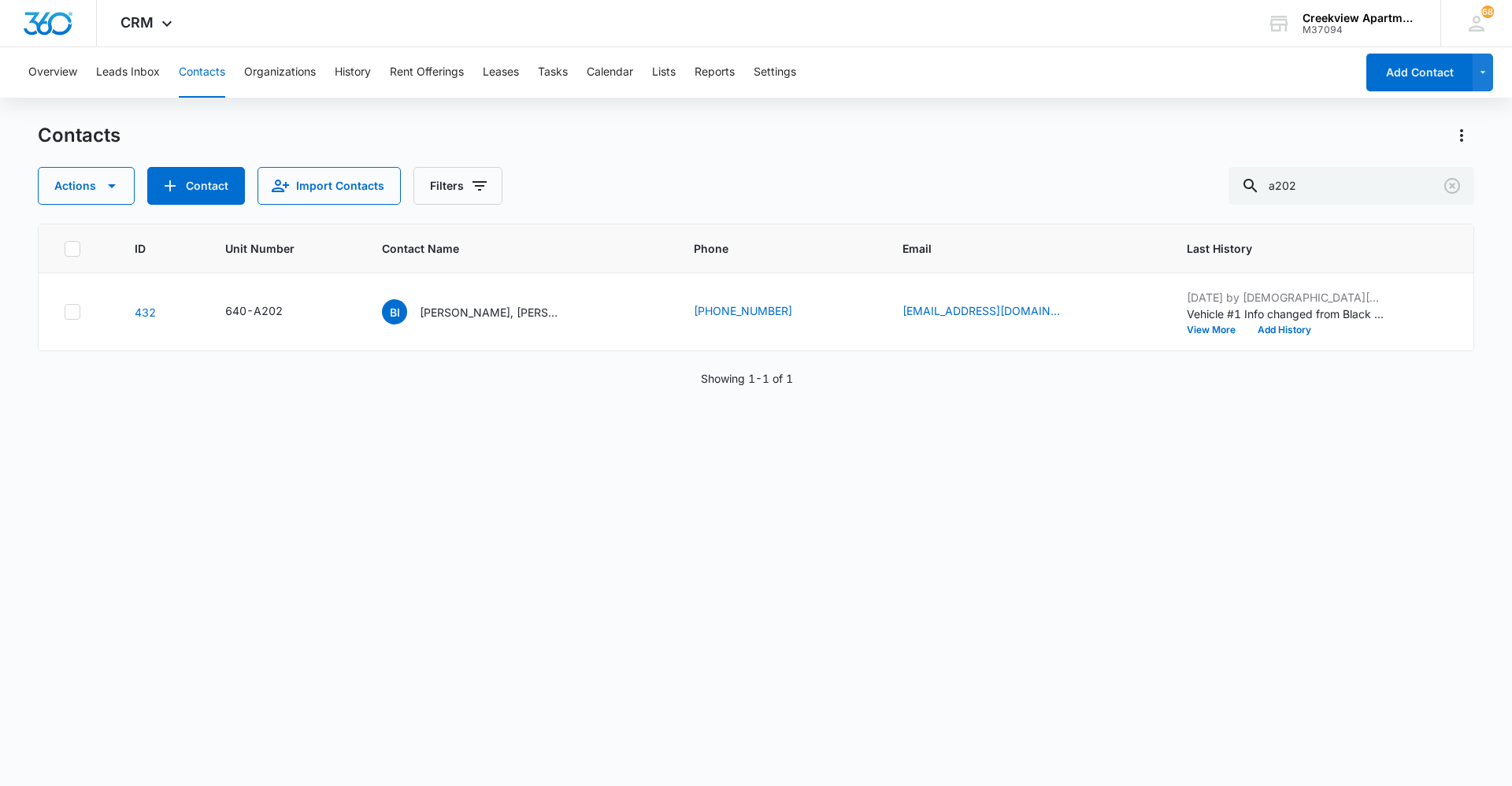
click at [371, 100] on div "Overview Leads Inbox Contacts Organizations History Rent Offerings Leases Tasks…" at bounding box center [756, 416] width 1512 height 737
